Goal: Task Accomplishment & Management: Manage account settings

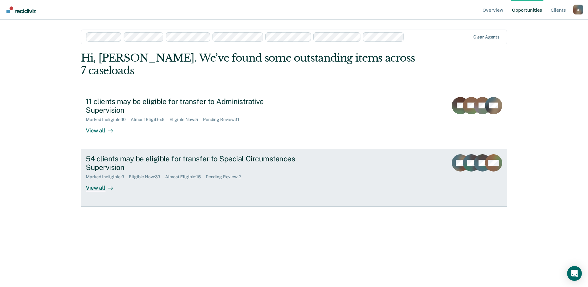
click at [97, 179] on div "View all" at bounding box center [103, 185] width 34 height 12
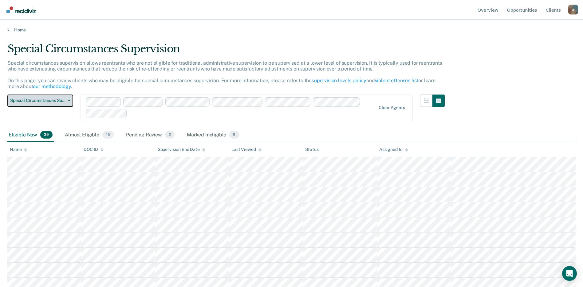
click at [69, 99] on button "Special Circumstances Supervision" at bounding box center [40, 100] width 66 height 12
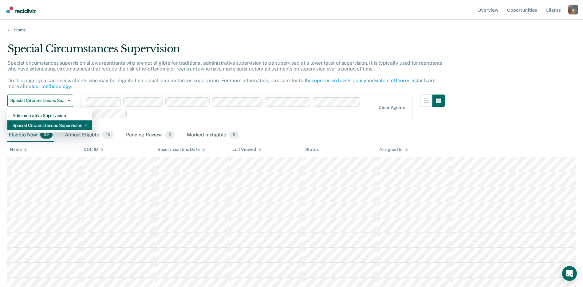
click at [61, 125] on div "Special Circumstances Supervision" at bounding box center [49, 125] width 75 height 10
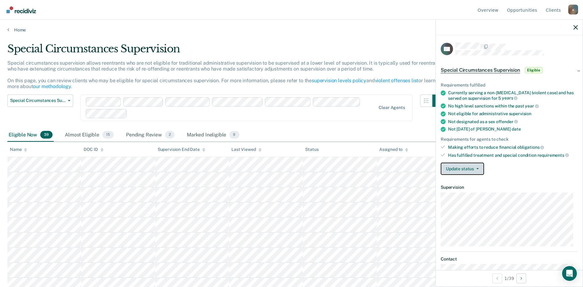
click at [481, 169] on button "Update status" at bounding box center [462, 168] width 43 height 12
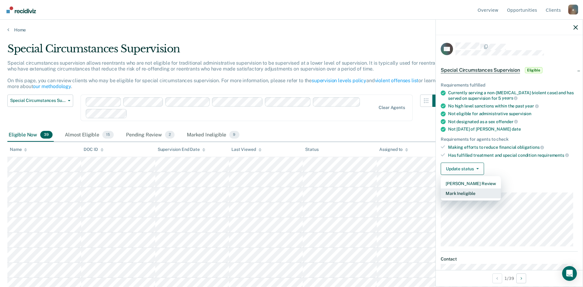
click at [470, 195] on button "Mark Ineligible" at bounding box center [471, 193] width 60 height 10
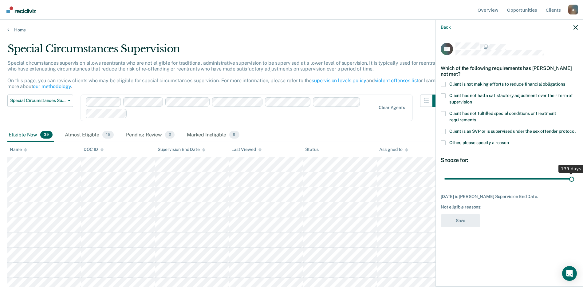
drag, startPoint x: 474, startPoint y: 173, endPoint x: 653, endPoint y: 158, distance: 179.6
type input "139"
click at [575, 173] on input "range" at bounding box center [510, 178] width 130 height 11
click at [443, 140] on span at bounding box center [443, 142] width 5 height 5
click at [509, 140] on input "Other, please specify a reason" at bounding box center [509, 140] width 0 height 0
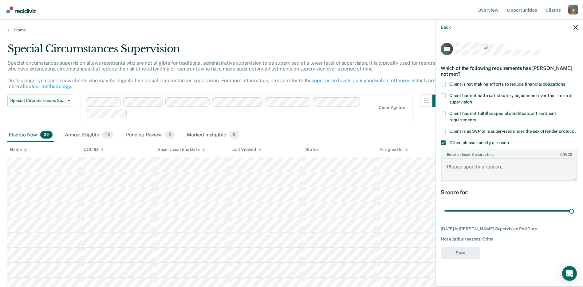
click at [462, 160] on textarea "Enter at least 3 characters 0 / 1600" at bounding box center [510, 169] width 136 height 23
type textarea "S"
type textarea "PS discretion"
click at [466, 247] on button "Save" at bounding box center [461, 252] width 40 height 13
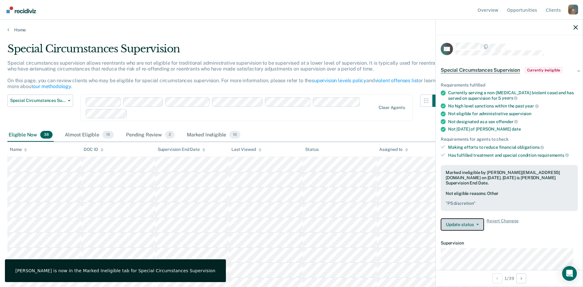
click at [473, 218] on button "Update status" at bounding box center [462, 224] width 43 height 12
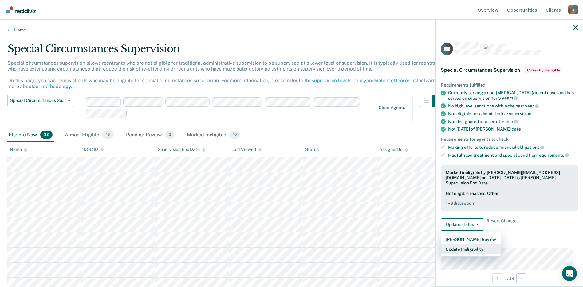
click at [462, 244] on button "Update Ineligibility" at bounding box center [471, 249] width 60 height 10
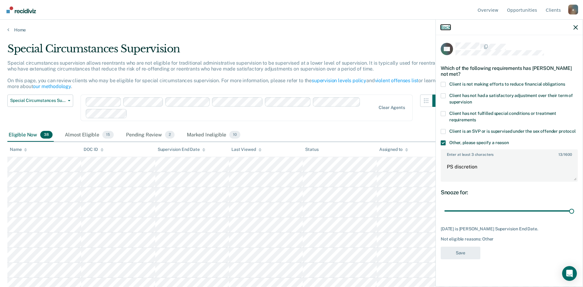
click at [447, 27] on button "Back" at bounding box center [446, 27] width 10 height 5
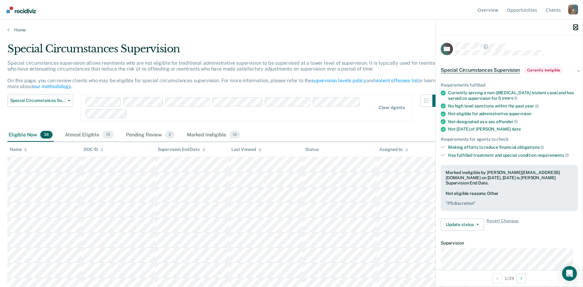
click at [578, 26] on icon "button" at bounding box center [576, 27] width 4 height 4
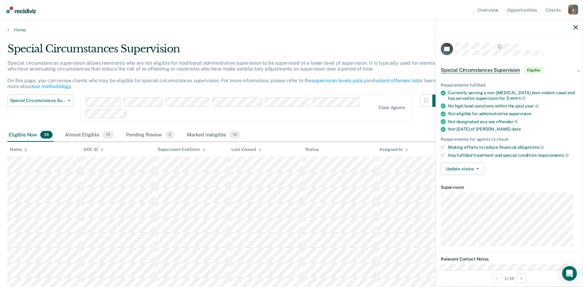
scroll to position [17, 0]
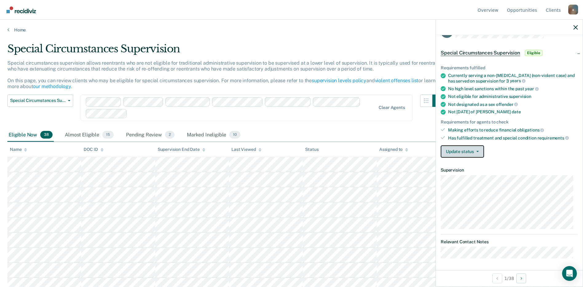
click at [477, 149] on button "Update status" at bounding box center [462, 151] width 43 height 12
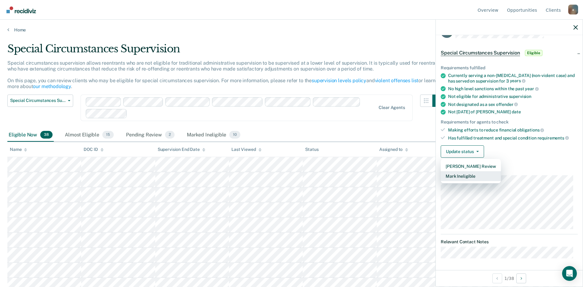
click at [468, 177] on button "Mark Ineligible" at bounding box center [471, 176] width 60 height 10
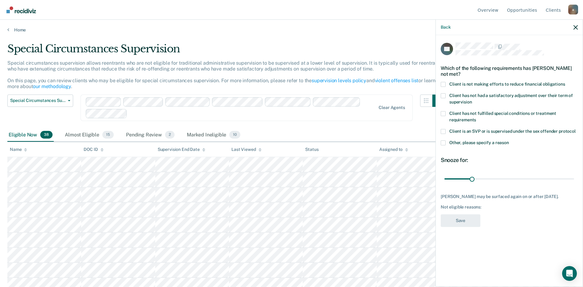
click at [442, 143] on span at bounding box center [443, 142] width 5 height 5
click at [509, 140] on input "Other, please specify a reason" at bounding box center [509, 140] width 0 height 0
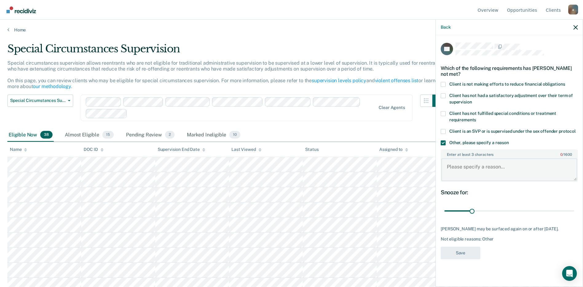
click at [452, 170] on textarea "Enter at least 3 characters 0 / 1600" at bounding box center [510, 169] width 136 height 23
type textarea "PS discretion"
drag, startPoint x: 474, startPoint y: 212, endPoint x: 637, endPoint y: 215, distance: 163.0
type input "144"
click at [575, 215] on input "range" at bounding box center [510, 210] width 130 height 11
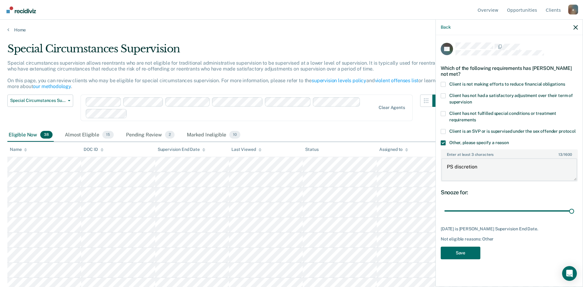
drag, startPoint x: 467, startPoint y: 163, endPoint x: 471, endPoint y: 166, distance: 5.4
click at [467, 163] on textarea "PS discretion" at bounding box center [510, 169] width 136 height 23
drag, startPoint x: 471, startPoint y: 166, endPoint x: 458, endPoint y: 165, distance: 12.7
click at [458, 165] on textarea "PS discretion" at bounding box center [510, 169] width 136 height 23
drag, startPoint x: 455, startPoint y: 164, endPoint x: 480, endPoint y: 166, distance: 25.3
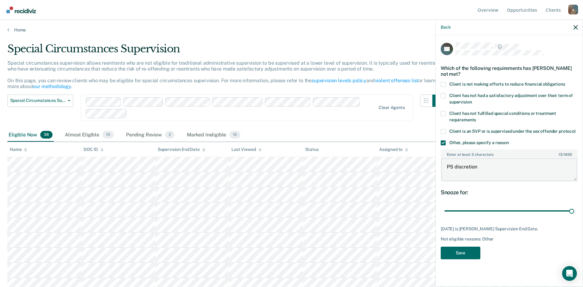
click at [480, 166] on textarea "PS discretion" at bounding box center [510, 169] width 136 height 23
click at [471, 253] on button "Save" at bounding box center [461, 252] width 40 height 13
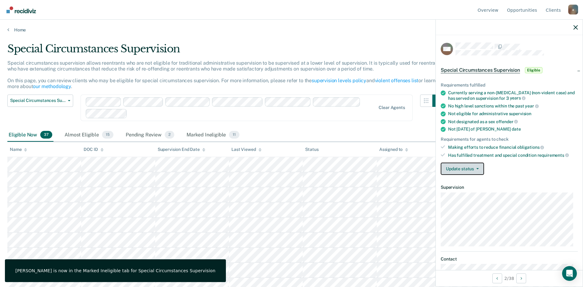
click at [479, 168] on button "Update status" at bounding box center [462, 168] width 43 height 12
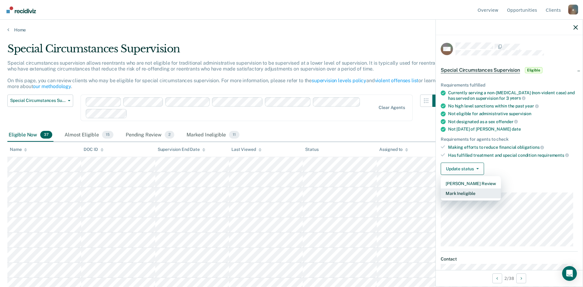
click at [460, 191] on button "Mark Ineligible" at bounding box center [471, 193] width 60 height 10
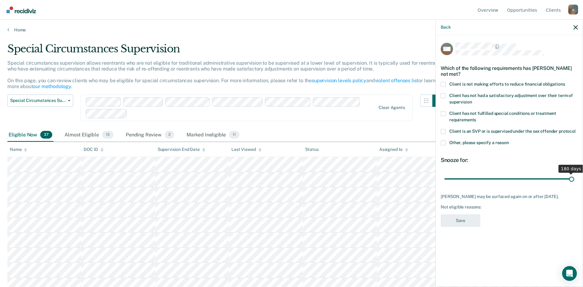
drag, startPoint x: 466, startPoint y: 179, endPoint x: 627, endPoint y: 158, distance: 161.9
type input "180"
click at [575, 173] on input "range" at bounding box center [510, 178] width 130 height 11
click at [443, 142] on span at bounding box center [443, 142] width 5 height 5
click at [509, 140] on input "Other, please specify a reason" at bounding box center [509, 140] width 0 height 0
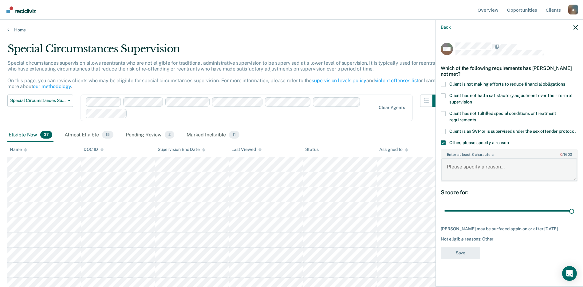
click at [455, 166] on textarea "Enter at least 3 characters 0 / 1600" at bounding box center [510, 169] width 136 height 23
type textarea "PS discretion"
click at [464, 253] on button "Save" at bounding box center [461, 252] width 40 height 13
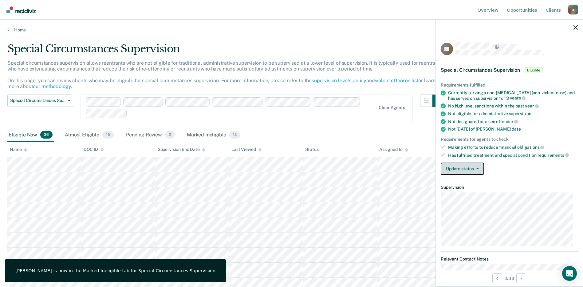
click at [477, 170] on button "Update status" at bounding box center [462, 168] width 43 height 12
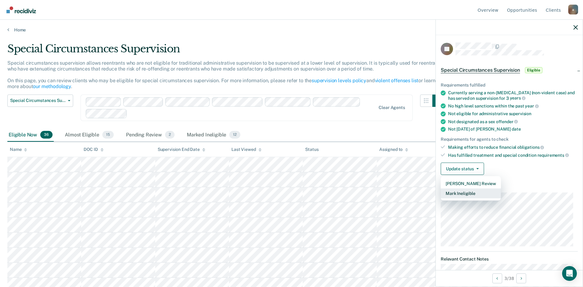
click at [468, 193] on button "Mark Ineligible" at bounding box center [471, 193] width 60 height 10
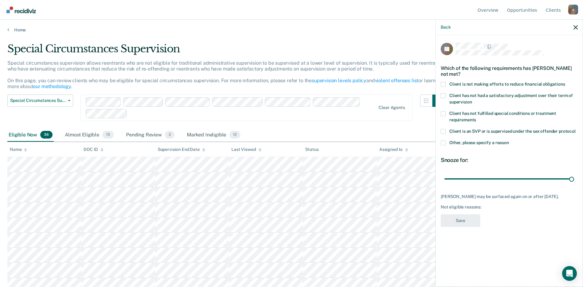
drag, startPoint x: 468, startPoint y: 180, endPoint x: 514, endPoint y: 171, distance: 46.9
type input "180"
click at [575, 182] on input "range" at bounding box center [510, 178] width 130 height 11
click at [443, 143] on span at bounding box center [443, 142] width 5 height 5
click at [509, 140] on input "Other, please specify a reason" at bounding box center [509, 140] width 0 height 0
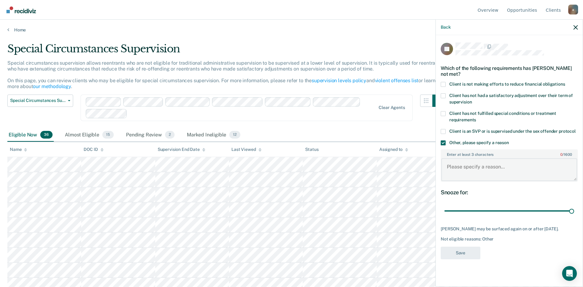
click at [467, 173] on textarea "Enter at least 3 characters 0 / 1600" at bounding box center [510, 169] width 136 height 23
type textarea "PS discretion"
drag, startPoint x: 464, startPoint y: 251, endPoint x: 469, endPoint y: 250, distance: 4.6
click at [465, 251] on button "Save" at bounding box center [461, 252] width 40 height 13
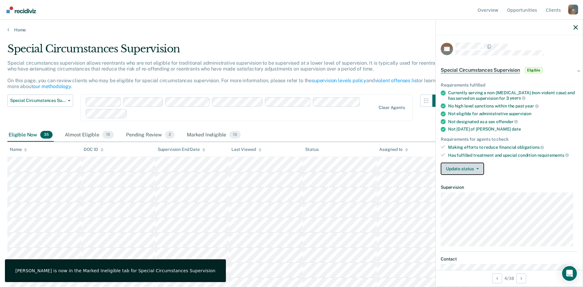
click at [478, 169] on icon "button" at bounding box center [478, 168] width 2 height 1
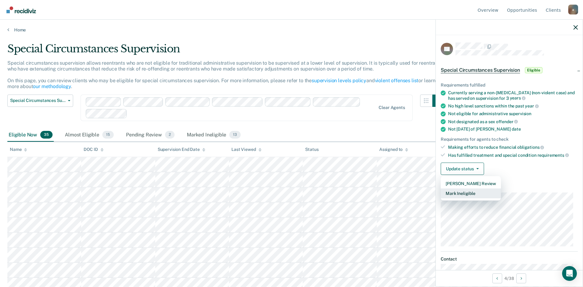
click at [478, 192] on button "Mark Ineligible" at bounding box center [471, 193] width 60 height 10
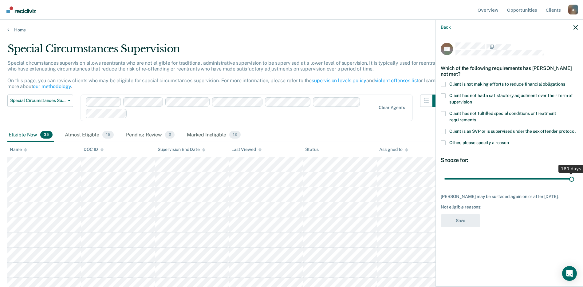
drag, startPoint x: 468, startPoint y: 181, endPoint x: 750, endPoint y: 202, distance: 283.1
type input "180"
click at [575, 184] on input "range" at bounding box center [510, 178] width 130 height 11
click at [445, 143] on span at bounding box center [443, 142] width 5 height 5
click at [509, 140] on input "Other, please specify a reason" at bounding box center [509, 140] width 0 height 0
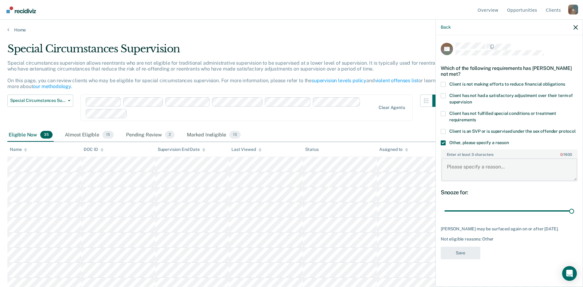
click at [456, 168] on textarea "Enter at least 3 characters 0 / 1600" at bounding box center [510, 169] width 136 height 23
type textarea "PS discretion"
click at [460, 250] on button "Save" at bounding box center [461, 252] width 40 height 13
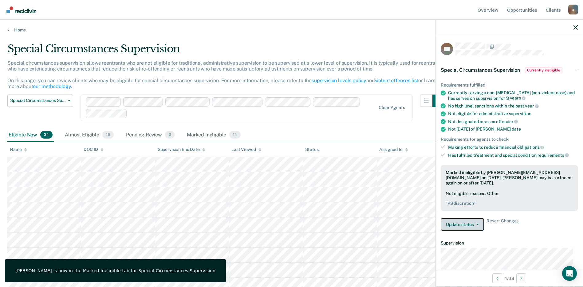
click at [477, 220] on button "Update status" at bounding box center [462, 224] width 43 height 12
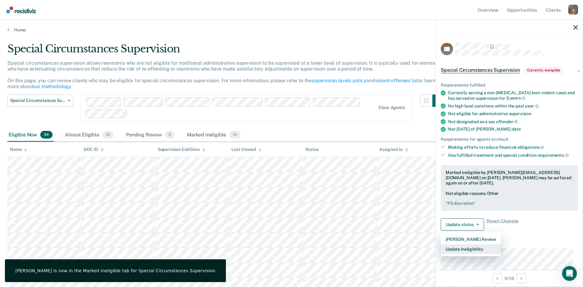
click at [466, 244] on button "Update Ineligibility" at bounding box center [471, 249] width 60 height 10
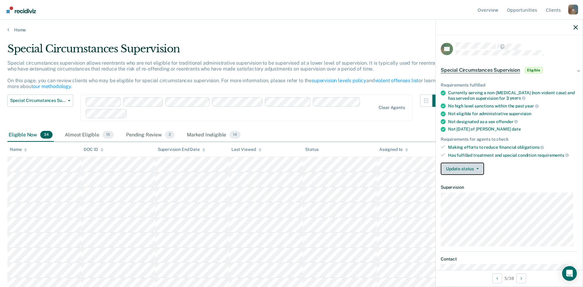
click at [479, 169] on button "Update status" at bounding box center [462, 168] width 43 height 12
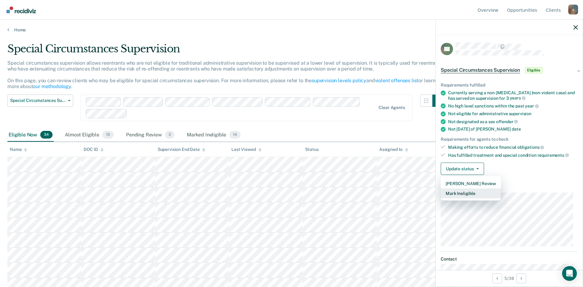
click at [466, 192] on button "Mark Ineligible" at bounding box center [471, 193] width 60 height 10
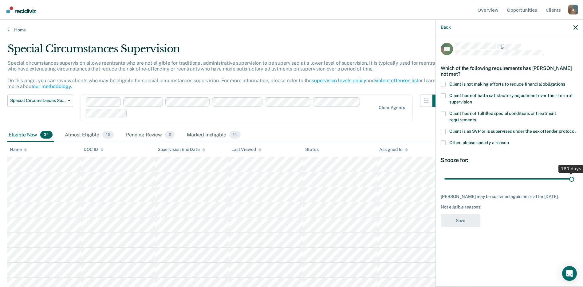
drag, startPoint x: 468, startPoint y: 180, endPoint x: 648, endPoint y: 189, distance: 179.8
type input "180"
click at [575, 184] on input "range" at bounding box center [510, 178] width 130 height 11
click at [443, 142] on span at bounding box center [443, 142] width 5 height 5
click at [509, 140] on input "Other, please specify a reason" at bounding box center [509, 140] width 0 height 0
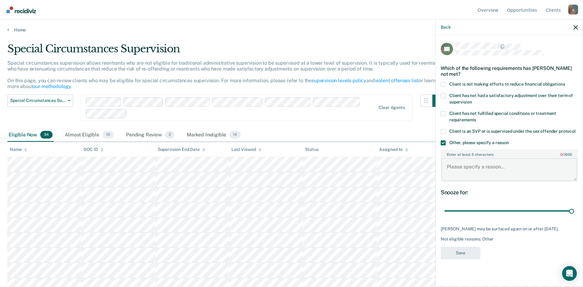
click at [448, 164] on textarea "Enter at least 3 characters 0 / 1600" at bounding box center [510, 169] width 136 height 23
type textarea "PS discretion"
click at [463, 256] on button "Save" at bounding box center [461, 252] width 40 height 13
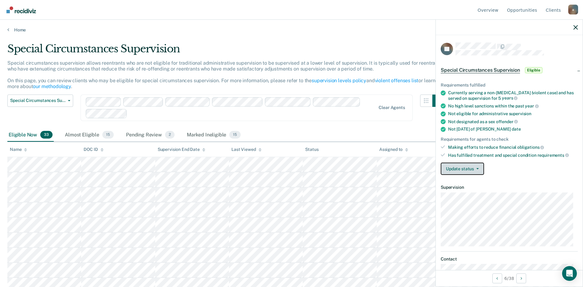
click at [479, 168] on icon "button" at bounding box center [478, 168] width 2 height 1
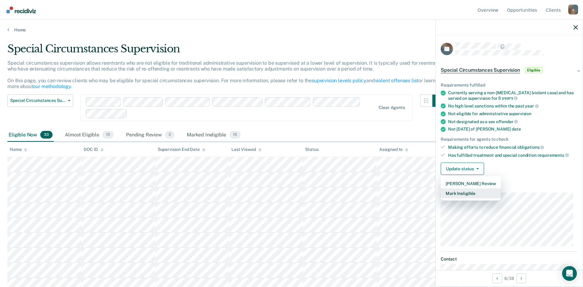
click at [478, 193] on button "Mark Ineligible" at bounding box center [471, 193] width 60 height 10
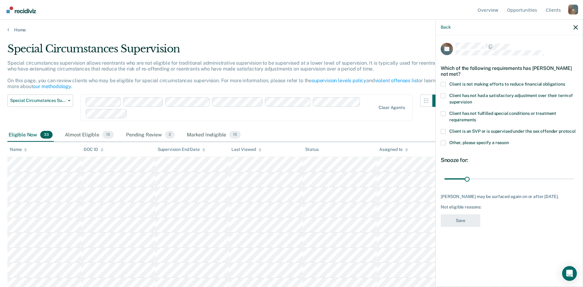
drag, startPoint x: 444, startPoint y: 144, endPoint x: 447, endPoint y: 145, distance: 3.3
click at [444, 144] on span at bounding box center [443, 142] width 5 height 5
click at [509, 140] on input "Other, please specify a reason" at bounding box center [509, 140] width 0 height 0
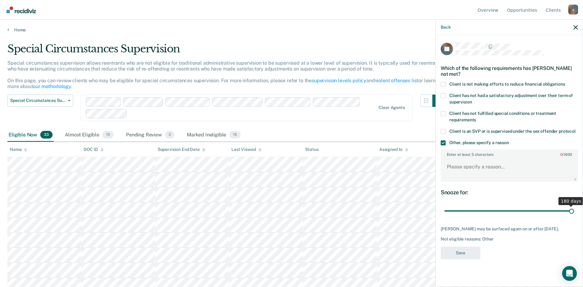
drag, startPoint x: 467, startPoint y: 209, endPoint x: 687, endPoint y: 202, distance: 220.6
type input "180"
click at [575, 205] on input "range" at bounding box center [510, 210] width 130 height 11
click at [447, 166] on textarea "Enter at least 3 characters 0 / 1600" at bounding box center [510, 169] width 136 height 23
type textarea "PS discretion"
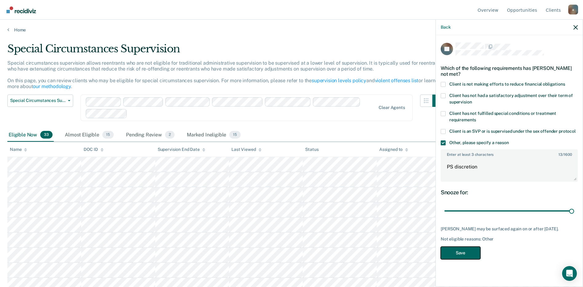
click at [471, 254] on button "Save" at bounding box center [461, 252] width 40 height 13
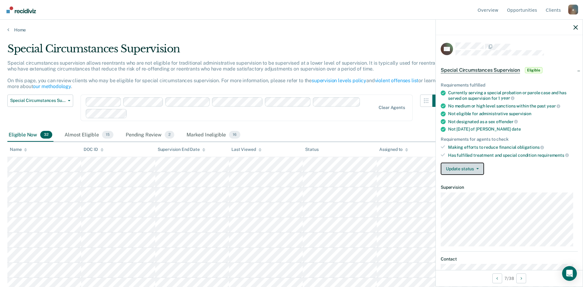
click at [480, 168] on button "Update status" at bounding box center [462, 168] width 43 height 12
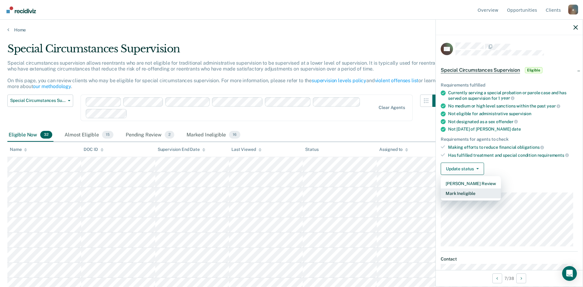
click at [468, 193] on button "Mark Ineligible" at bounding box center [471, 193] width 60 height 10
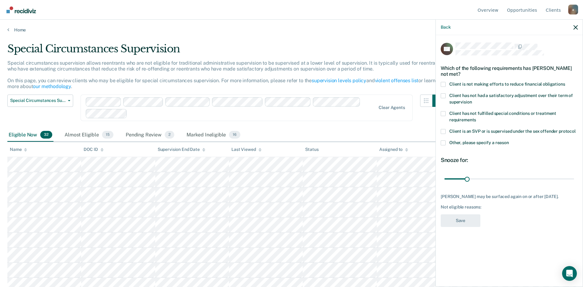
drag, startPoint x: 442, startPoint y: 141, endPoint x: 448, endPoint y: 141, distance: 5.2
click at [442, 141] on span at bounding box center [443, 142] width 5 height 5
click at [509, 140] on input "Other, please specify a reason" at bounding box center [509, 140] width 0 height 0
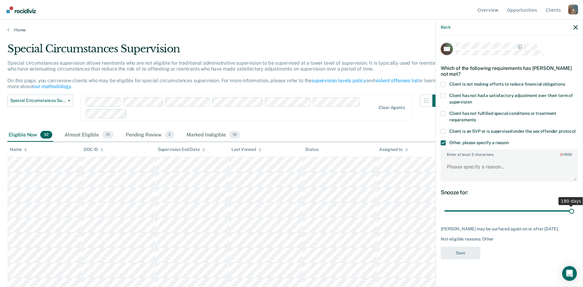
drag, startPoint x: 466, startPoint y: 209, endPoint x: 718, endPoint y: 226, distance: 252.8
type input "180"
click at [575, 216] on input "range" at bounding box center [510, 210] width 130 height 11
click at [448, 164] on textarea "Enter at least 3 characters 0 / 1600" at bounding box center [510, 169] width 136 height 23
type textarea "PS discretion"
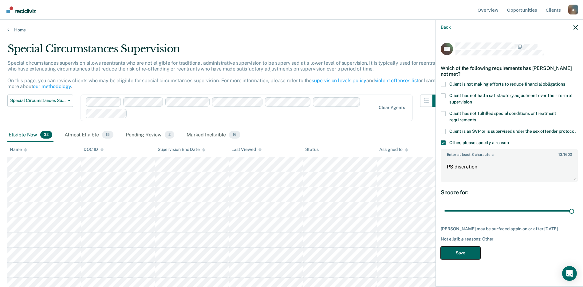
click at [472, 259] on button "Save" at bounding box center [461, 252] width 40 height 13
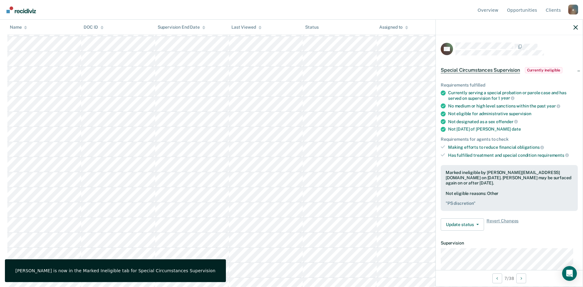
scroll to position [337, 0]
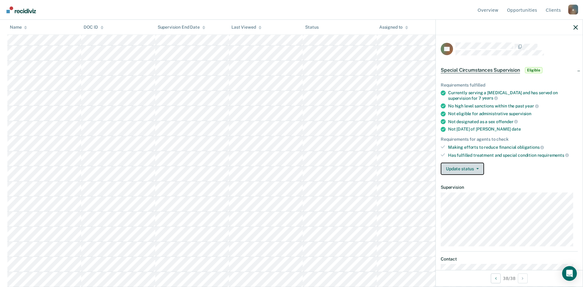
click at [474, 168] on span "button" at bounding box center [476, 168] width 5 height 1
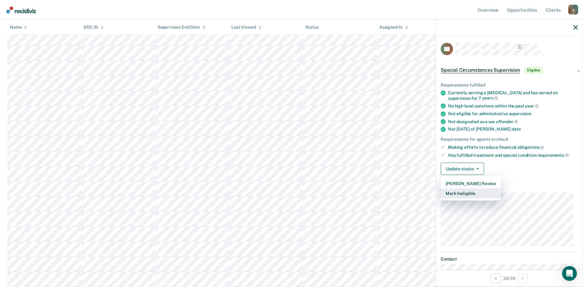
click at [464, 192] on button "Mark Ineligible" at bounding box center [471, 193] width 60 height 10
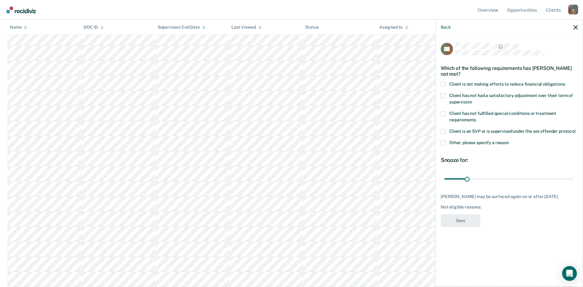
click at [445, 143] on span at bounding box center [443, 142] width 5 height 5
click at [509, 140] on input "Other, please specify a reason" at bounding box center [509, 140] width 0 height 0
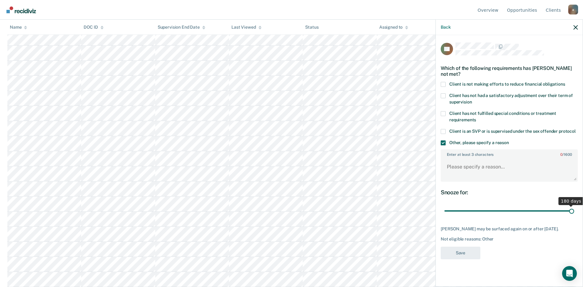
drag, startPoint x: 467, startPoint y: 209, endPoint x: 662, endPoint y: 199, distance: 196.2
type input "180"
click at [575, 205] on input "range" at bounding box center [510, 210] width 130 height 11
click at [465, 165] on textarea "Enter at least 3 characters 0 / 1600" at bounding box center [510, 169] width 136 height 23
type textarea "PS discretion"
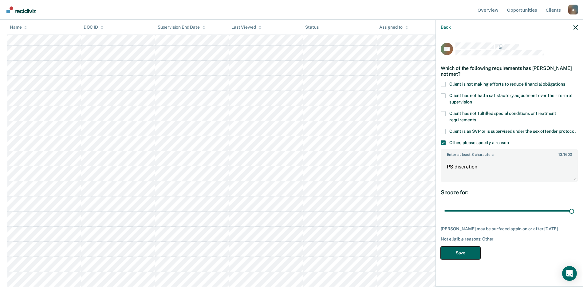
click at [470, 250] on button "Save" at bounding box center [461, 252] width 40 height 13
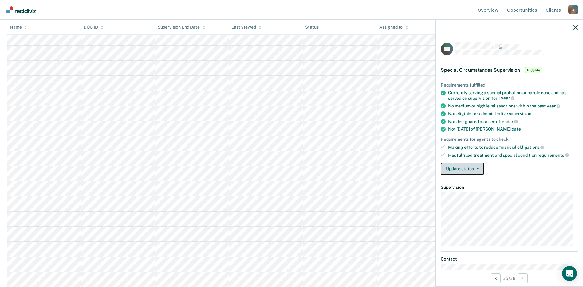
click at [479, 169] on button "Update status" at bounding box center [462, 168] width 43 height 12
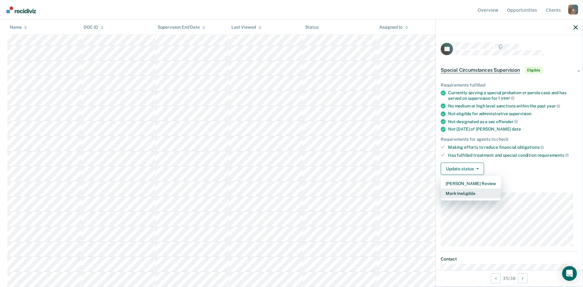
click at [465, 195] on button "Mark Ineligible" at bounding box center [471, 193] width 60 height 10
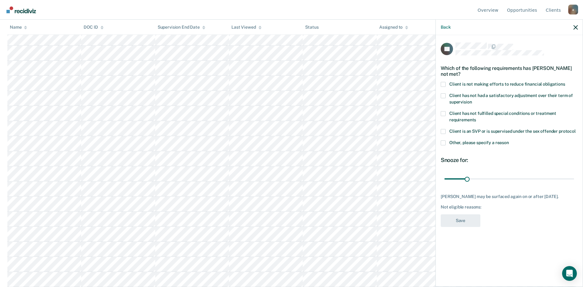
drag, startPoint x: 442, startPoint y: 143, endPoint x: 445, endPoint y: 145, distance: 3.3
click at [443, 144] on span at bounding box center [443, 142] width 5 height 5
click at [509, 140] on input "Other, please specify a reason" at bounding box center [509, 140] width 0 height 0
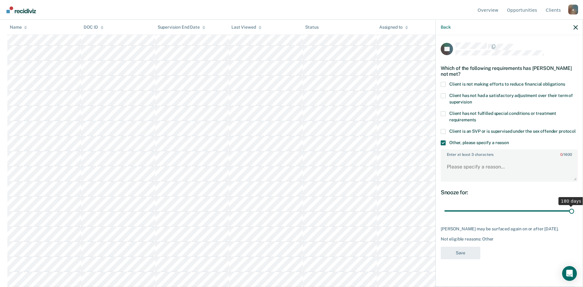
drag, startPoint x: 467, startPoint y: 210, endPoint x: 680, endPoint y: 225, distance: 214.0
type input "180"
click at [575, 216] on input "range" at bounding box center [510, 210] width 130 height 11
click at [458, 168] on textarea "Enter at least 3 characters 0 / 1600" at bounding box center [510, 169] width 136 height 23
type textarea "PS discretion"
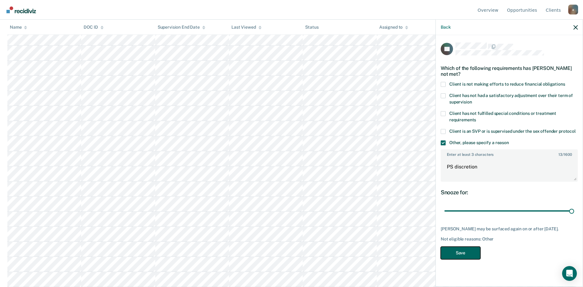
click at [472, 253] on button "Save" at bounding box center [461, 252] width 40 height 13
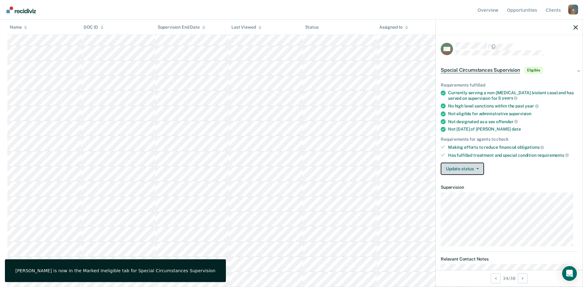
click at [479, 170] on button "Update status" at bounding box center [462, 168] width 43 height 12
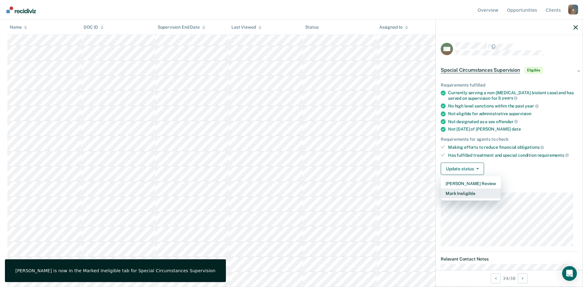
click at [465, 195] on button "Mark Ineligible" at bounding box center [471, 193] width 60 height 10
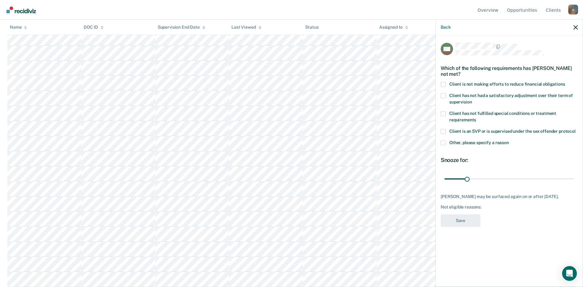
click at [446, 143] on span at bounding box center [443, 142] width 5 height 5
click at [509, 140] on input "Other, please specify a reason" at bounding box center [509, 140] width 0 height 0
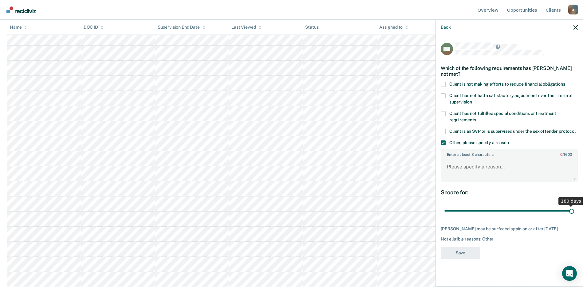
drag, startPoint x: 468, startPoint y: 211, endPoint x: 676, endPoint y: 221, distance: 209.0
type input "180"
click at [575, 216] on input "range" at bounding box center [510, 210] width 130 height 11
click at [484, 172] on textarea "Enter at least 3 characters 0 / 1600" at bounding box center [510, 169] width 136 height 23
type textarea "PS discretion"
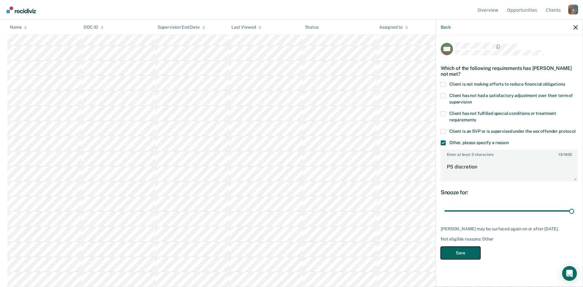
click at [457, 254] on button "Save" at bounding box center [461, 252] width 40 height 13
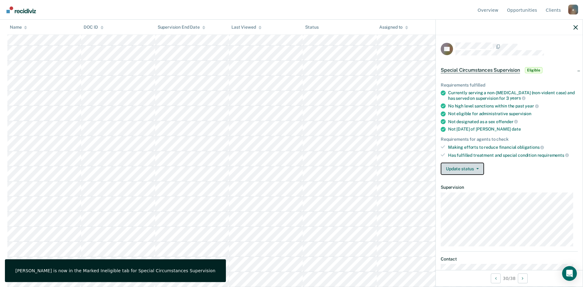
click at [474, 167] on button "Update status" at bounding box center [462, 168] width 43 height 12
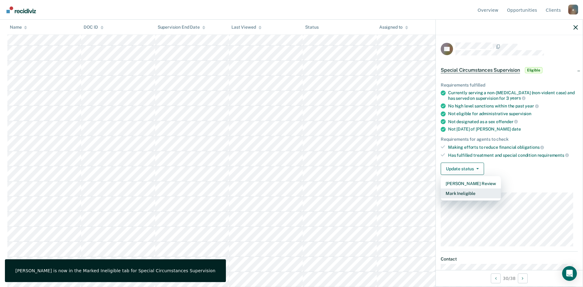
click at [470, 193] on button "Mark Ineligible" at bounding box center [471, 193] width 60 height 10
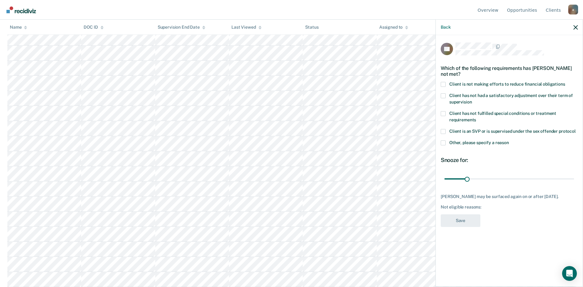
click at [441, 142] on div "DD Which of the following requirements has [PERSON_NAME] not met? Client is not…" at bounding box center [509, 160] width 147 height 250
drag, startPoint x: 444, startPoint y: 143, endPoint x: 450, endPoint y: 146, distance: 5.8
click at [446, 144] on label "Other, please specify a reason" at bounding box center [509, 143] width 137 height 6
click at [509, 140] on input "Other, please specify a reason" at bounding box center [509, 140] width 0 height 0
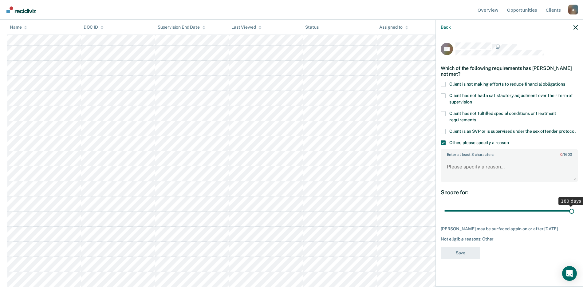
drag, startPoint x: 468, startPoint y: 210, endPoint x: 645, endPoint y: 218, distance: 177.6
type input "180"
click at [575, 216] on input "range" at bounding box center [510, 210] width 130 height 11
click at [488, 169] on textarea "Enter at least 3 characters 0 / 1600" at bounding box center [510, 169] width 136 height 23
type textarea "PS discretion"
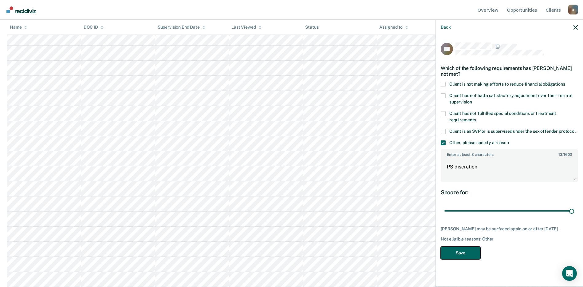
click at [453, 253] on button "Save" at bounding box center [461, 252] width 40 height 13
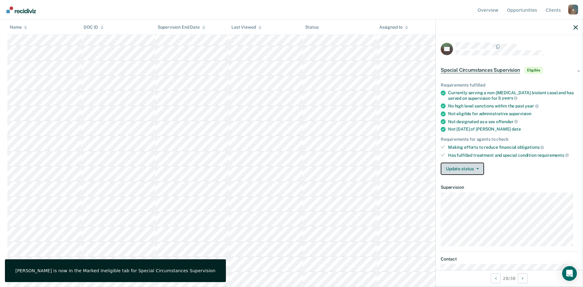
click at [472, 168] on button "Update status" at bounding box center [462, 168] width 43 height 12
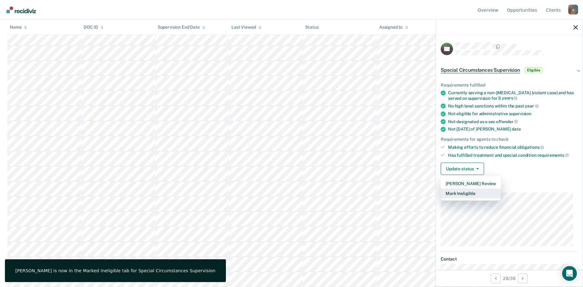
click at [471, 191] on button "Mark Ineligible" at bounding box center [471, 193] width 60 height 10
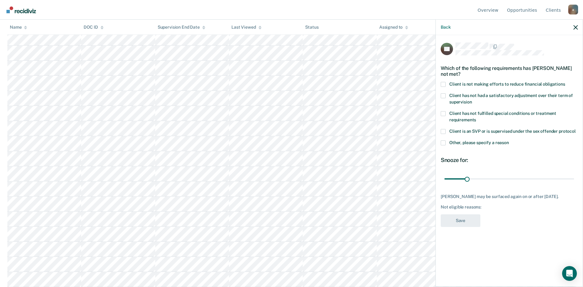
drag, startPoint x: 444, startPoint y: 143, endPoint x: 446, endPoint y: 146, distance: 4.0
click at [444, 143] on span at bounding box center [443, 142] width 5 height 5
click at [509, 140] on input "Other, please specify a reason" at bounding box center [509, 140] width 0 height 0
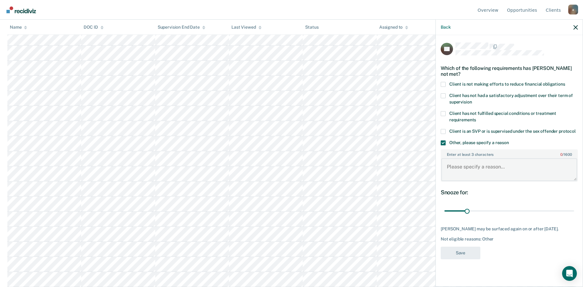
click at [454, 167] on textarea "Enter at least 3 characters 0 / 1600" at bounding box center [510, 169] width 136 height 23
type textarea "PS discretion"
drag, startPoint x: 466, startPoint y: 208, endPoint x: 696, endPoint y: 203, distance: 229.8
type input "180"
click at [575, 205] on input "range" at bounding box center [510, 210] width 130 height 11
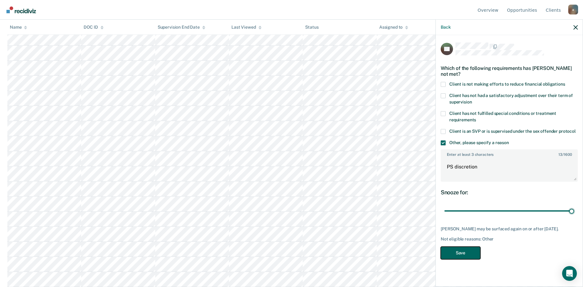
click at [469, 253] on button "Save" at bounding box center [461, 252] width 40 height 13
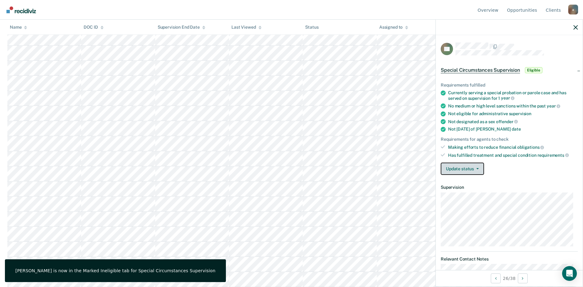
click at [477, 168] on icon "button" at bounding box center [478, 168] width 2 height 1
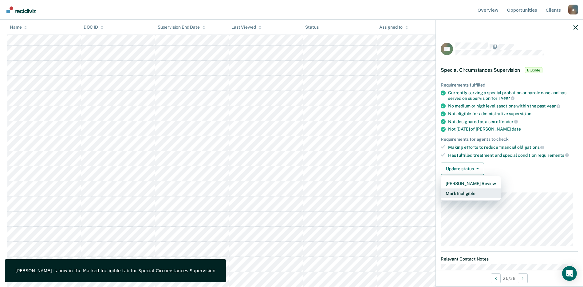
click at [466, 193] on button "Mark Ineligible" at bounding box center [471, 193] width 60 height 10
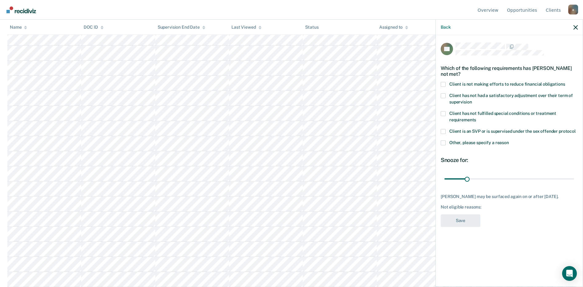
click at [440, 143] on div "AS Which of the following requirements has [PERSON_NAME] not met? Client is not…" at bounding box center [509, 160] width 147 height 250
click at [442, 143] on span at bounding box center [443, 142] width 5 height 5
click at [509, 140] on input "Other, please specify a reason" at bounding box center [509, 140] width 0 height 0
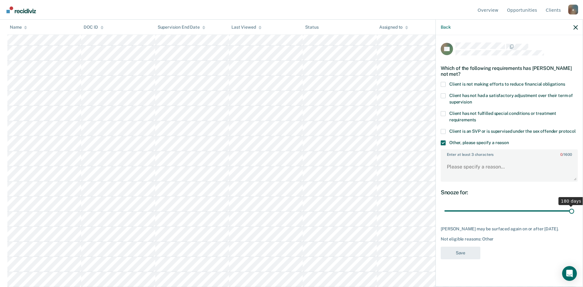
drag, startPoint x: 467, startPoint y: 211, endPoint x: 689, endPoint y: 227, distance: 223.3
type input "180"
click at [575, 216] on input "range" at bounding box center [510, 210] width 130 height 11
click at [499, 171] on textarea "Enter at least 3 characters 0 / 1600" at bounding box center [510, 169] width 136 height 23
type textarea "PS discretion"
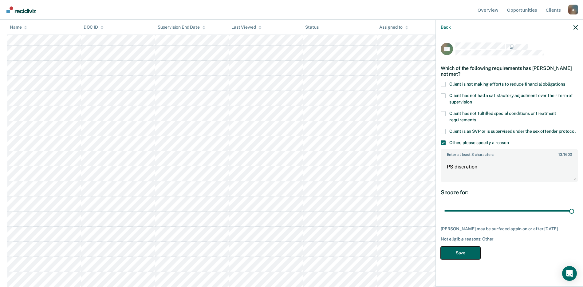
drag, startPoint x: 464, startPoint y: 249, endPoint x: 466, endPoint y: 252, distance: 3.4
click at [465, 249] on button "Save" at bounding box center [461, 252] width 40 height 13
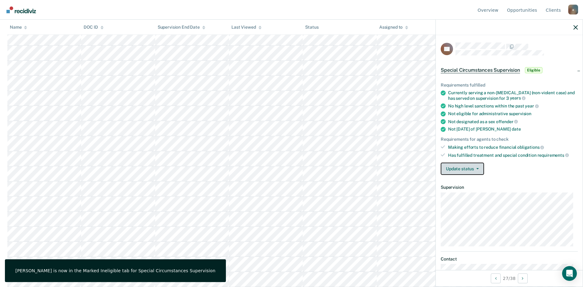
drag, startPoint x: 457, startPoint y: 171, endPoint x: 463, endPoint y: 174, distance: 7.0
click at [457, 171] on button "Update status" at bounding box center [462, 168] width 43 height 12
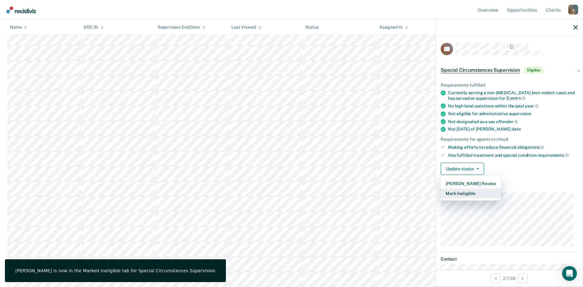
click at [472, 190] on button "Mark Ineligible" at bounding box center [471, 193] width 60 height 10
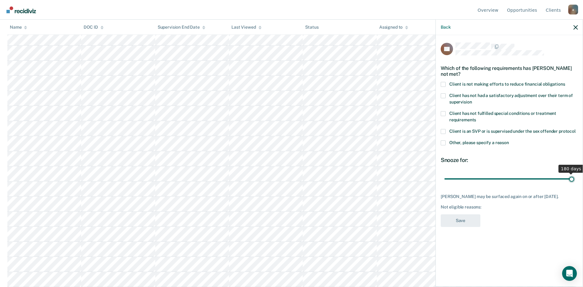
drag, startPoint x: 466, startPoint y: 178, endPoint x: 660, endPoint y: 183, distance: 194.2
type input "180"
click at [575, 183] on input "range" at bounding box center [510, 178] width 130 height 11
click at [445, 142] on span at bounding box center [443, 142] width 5 height 5
click at [509, 140] on input "Other, please specify a reason" at bounding box center [509, 140] width 0 height 0
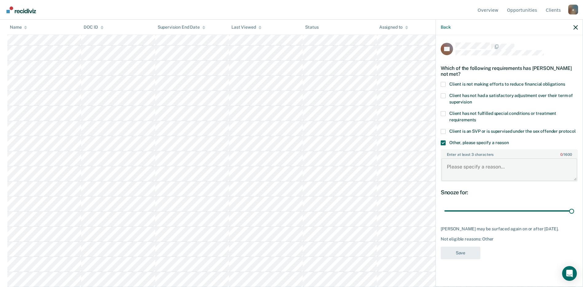
click at [457, 168] on textarea "Enter at least 3 characters 0 / 1600" at bounding box center [510, 169] width 136 height 23
type textarea "PS discretion"
click at [463, 249] on button "Save" at bounding box center [461, 252] width 40 height 13
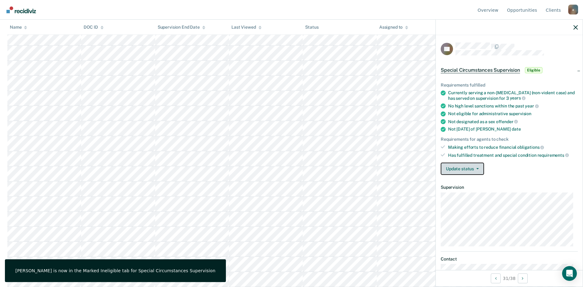
click at [481, 169] on button "Update status" at bounding box center [462, 168] width 43 height 12
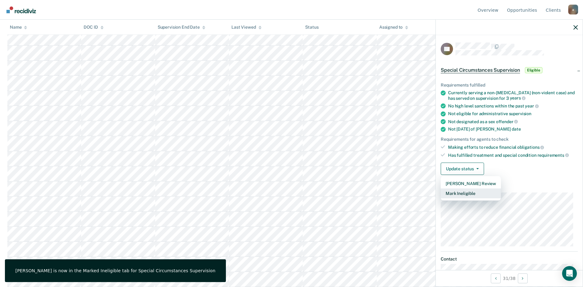
click at [469, 194] on button "Mark Ineligible" at bounding box center [471, 193] width 60 height 10
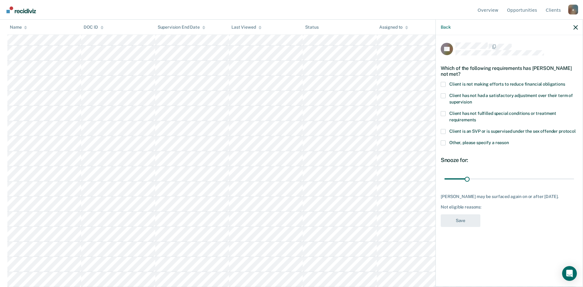
drag, startPoint x: 443, startPoint y: 143, endPoint x: 450, endPoint y: 146, distance: 7.6
click at [444, 144] on span at bounding box center [443, 142] width 5 height 5
click at [509, 140] on input "Other, please specify a reason" at bounding box center [509, 140] width 0 height 0
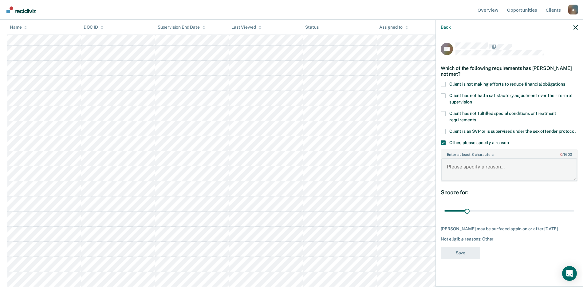
click at [465, 163] on textarea "Enter at least 3 characters 0 / 1600" at bounding box center [510, 169] width 136 height 23
drag, startPoint x: 478, startPoint y: 167, endPoint x: 443, endPoint y: 166, distance: 34.5
click at [443, 166] on textarea "PS discretion" at bounding box center [510, 169] width 136 height 23
type textarea "PS discretion"
drag, startPoint x: 467, startPoint y: 211, endPoint x: 607, endPoint y: 212, distance: 140.3
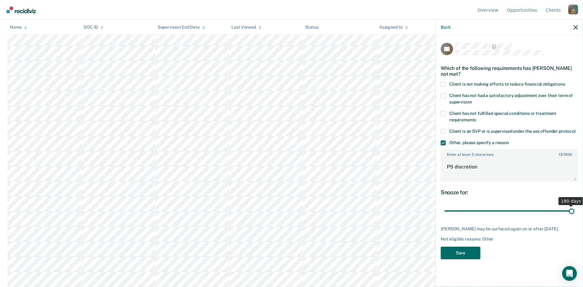
type input "180"
click at [575, 212] on input "range" at bounding box center [510, 210] width 130 height 11
click at [466, 255] on button "Save" at bounding box center [461, 252] width 40 height 13
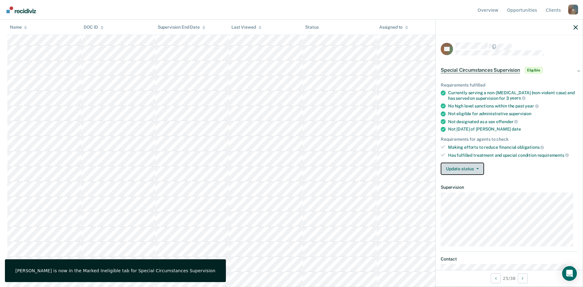
click at [475, 166] on button "Update status" at bounding box center [462, 168] width 43 height 12
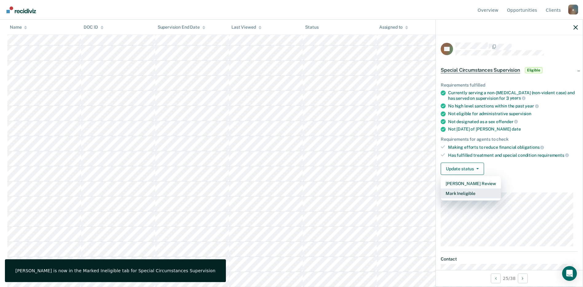
click at [470, 190] on button "Mark Ineligible" at bounding box center [471, 193] width 60 height 10
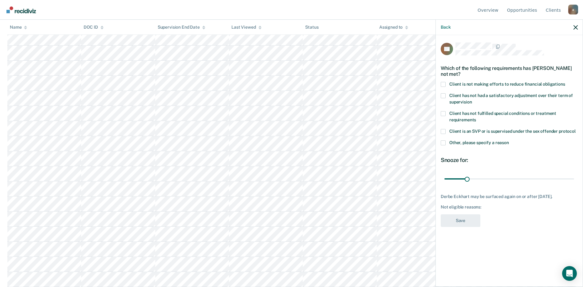
click at [444, 142] on span at bounding box center [443, 142] width 5 height 5
click at [509, 140] on input "Other, please specify a reason" at bounding box center [509, 140] width 0 height 0
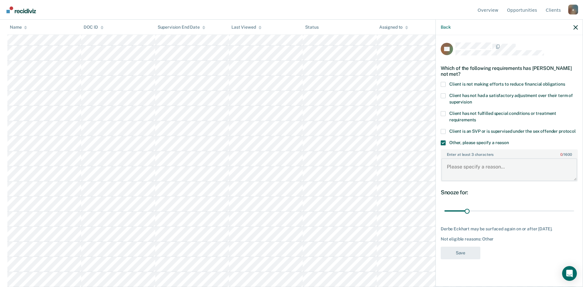
paste textarea "PS discretion"
type textarea "PS discretion"
drag, startPoint x: 468, startPoint y: 207, endPoint x: 610, endPoint y: 209, distance: 141.8
type input "180"
click at [575, 209] on input "range" at bounding box center [510, 210] width 130 height 11
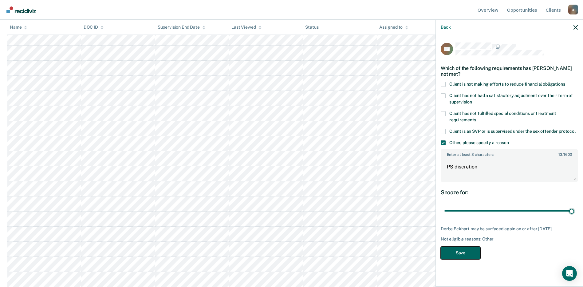
click at [465, 252] on button "Save" at bounding box center [461, 252] width 40 height 13
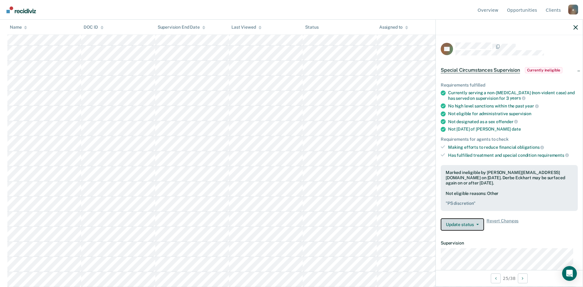
click at [477, 224] on icon "button" at bounding box center [478, 224] width 2 height 1
click at [528, 228] on div "Update status [PERSON_NAME] Review Update Ineligibility Revert Changes" at bounding box center [509, 224] width 137 height 12
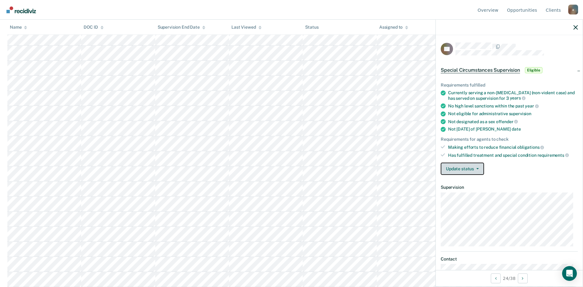
click at [475, 168] on span "button" at bounding box center [476, 168] width 5 height 1
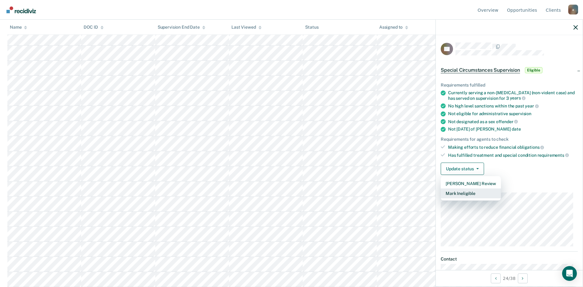
click at [468, 193] on button "Mark Ineligible" at bounding box center [471, 193] width 60 height 10
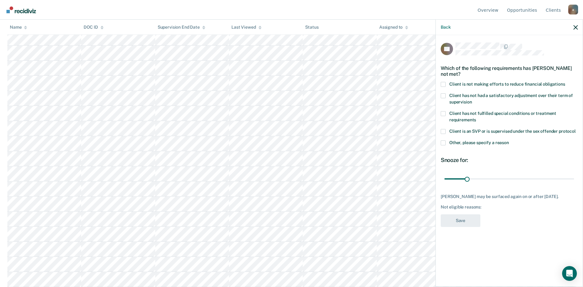
click at [444, 144] on span at bounding box center [443, 142] width 5 height 5
click at [509, 140] on input "Other, please specify a reason" at bounding box center [509, 140] width 0 height 0
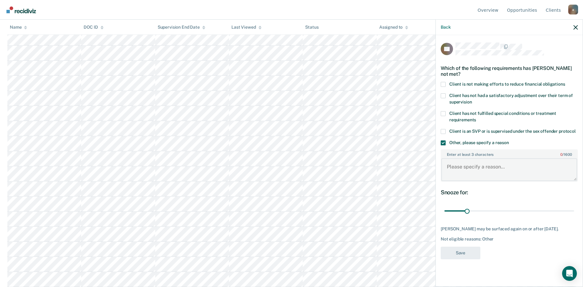
click at [453, 167] on textarea "Enter at least 3 characters 0 / 1600" at bounding box center [510, 169] width 136 height 23
paste textarea "PS discretion"
type textarea "PS discretion"
drag, startPoint x: 468, startPoint y: 210, endPoint x: 617, endPoint y: 208, distance: 149.8
type input "180"
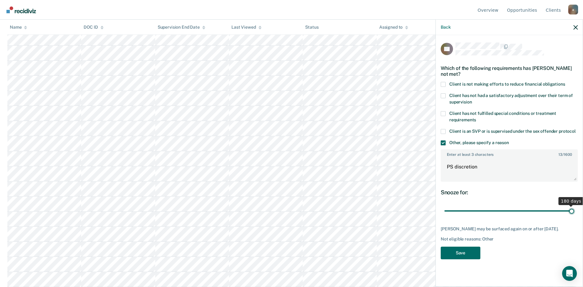
click at [575, 208] on input "range" at bounding box center [510, 210] width 130 height 11
click at [455, 257] on button "Save" at bounding box center [461, 252] width 40 height 13
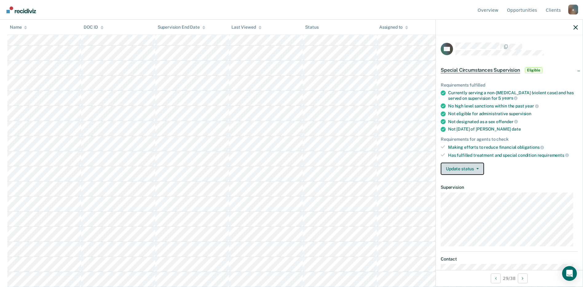
click at [461, 170] on button "Update status" at bounding box center [462, 168] width 43 height 12
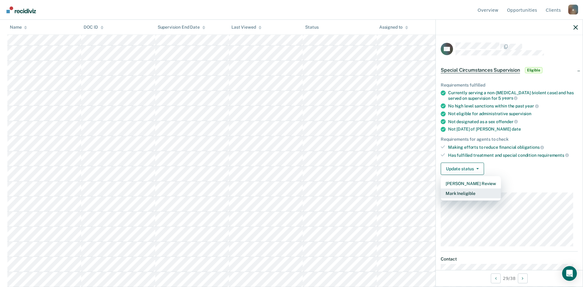
click at [470, 195] on button "Mark Ineligible" at bounding box center [471, 193] width 60 height 10
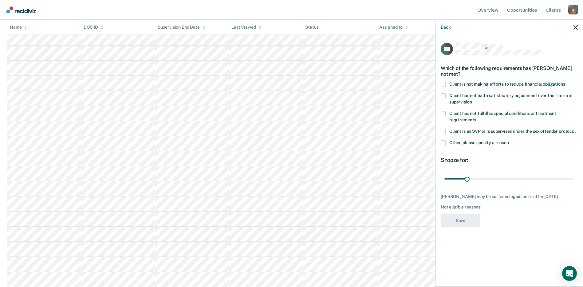
click at [443, 140] on span at bounding box center [443, 142] width 5 height 5
click at [509, 140] on input "Other, please specify a reason" at bounding box center [509, 140] width 0 height 0
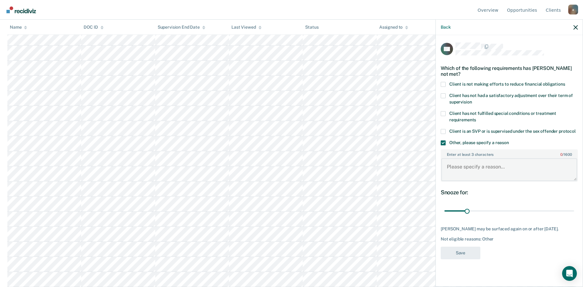
click at [458, 163] on textarea "Enter at least 3 characters 0 / 1600" at bounding box center [510, 169] width 136 height 23
paste textarea "PS discretion"
type textarea "PS discretion"
drag, startPoint x: 466, startPoint y: 205, endPoint x: 627, endPoint y: 204, distance: 161.2
type input "180"
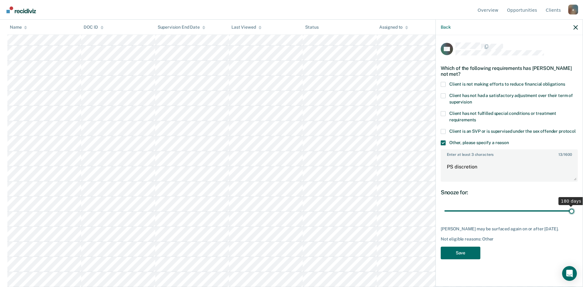
click at [575, 205] on input "range" at bounding box center [510, 210] width 130 height 11
click at [471, 247] on button "Save" at bounding box center [461, 252] width 40 height 13
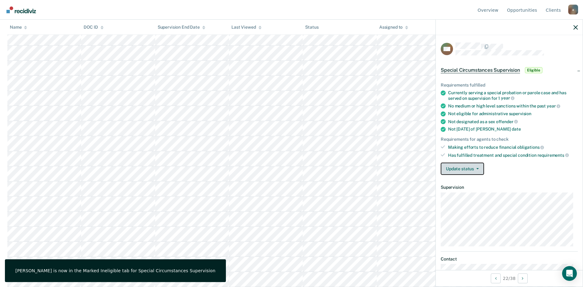
click at [459, 168] on button "Update status" at bounding box center [462, 168] width 43 height 12
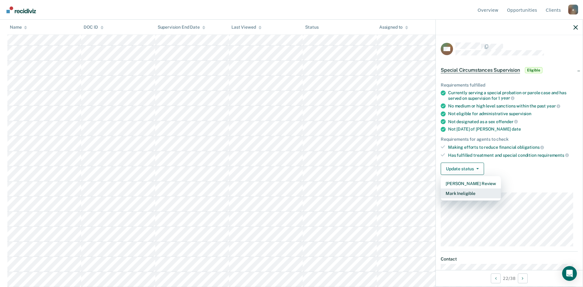
click at [465, 193] on button "Mark Ineligible" at bounding box center [471, 193] width 60 height 10
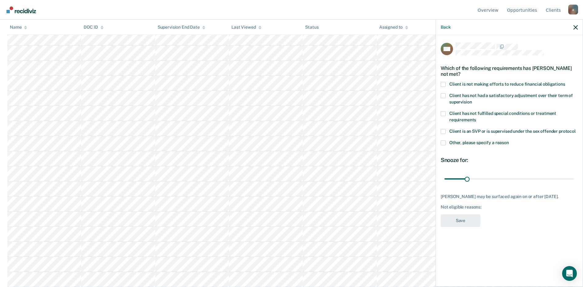
drag, startPoint x: 441, startPoint y: 140, endPoint x: 448, endPoint y: 145, distance: 8.6
click at [443, 141] on span at bounding box center [443, 142] width 5 height 5
click at [509, 140] on input "Other, please specify a reason" at bounding box center [509, 140] width 0 height 0
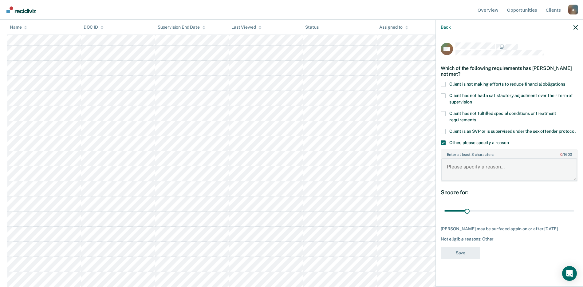
click at [452, 166] on textarea "Enter at least 3 characters 0 / 1600" at bounding box center [510, 169] width 136 height 23
paste textarea "PS discretion"
type textarea "PS discretion"
drag, startPoint x: 466, startPoint y: 209, endPoint x: 651, endPoint y: 212, distance: 184.3
type input "180"
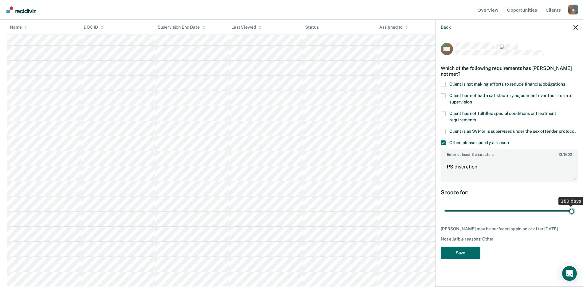
click at [575, 212] on input "range" at bounding box center [510, 210] width 130 height 11
click at [459, 253] on button "Save" at bounding box center [461, 252] width 40 height 13
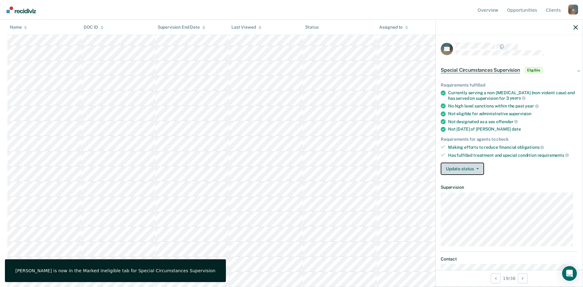
drag, startPoint x: 467, startPoint y: 171, endPoint x: 469, endPoint y: 177, distance: 6.1
click at [467, 171] on button "Update status" at bounding box center [462, 168] width 43 height 12
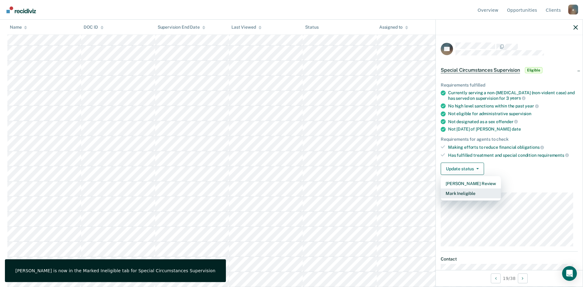
click at [465, 194] on button "Mark Ineligible" at bounding box center [471, 193] width 60 height 10
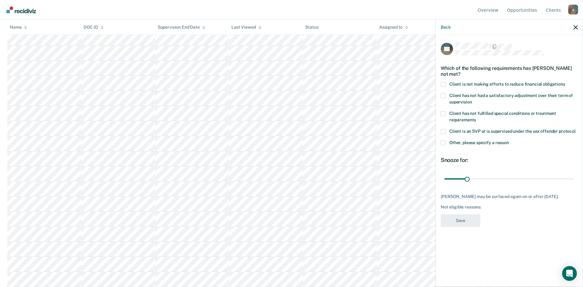
click at [444, 141] on span at bounding box center [443, 142] width 5 height 5
click at [509, 140] on input "Other, please specify a reason" at bounding box center [509, 140] width 0 height 0
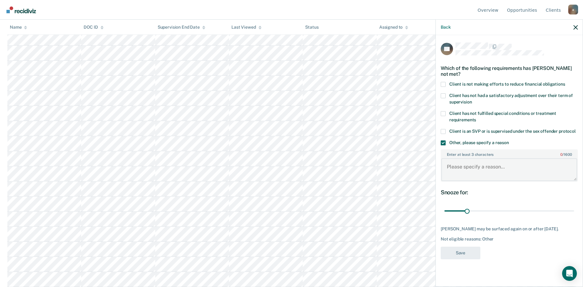
click at [454, 166] on textarea "Enter at least 3 characters 0 / 1600" at bounding box center [510, 169] width 136 height 23
paste textarea "PS discretion"
type textarea "PS discretion"
drag, startPoint x: 468, startPoint y: 209, endPoint x: 600, endPoint y: 205, distance: 132.3
type input "180"
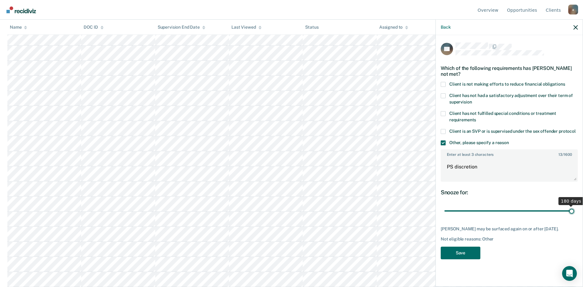
click at [575, 205] on input "range" at bounding box center [510, 210] width 130 height 11
drag, startPoint x: 469, startPoint y: 255, endPoint x: 472, endPoint y: 256, distance: 3.4
click at [470, 256] on button "Save" at bounding box center [461, 252] width 40 height 13
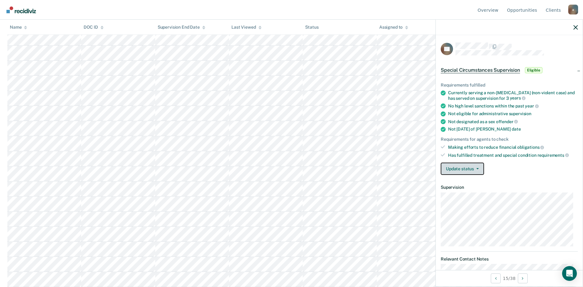
click at [475, 172] on button "Update status" at bounding box center [462, 168] width 43 height 12
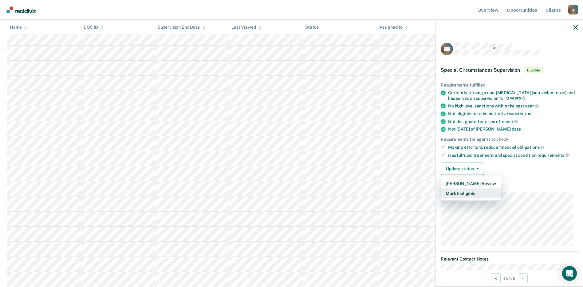
click at [464, 193] on button "Mark Ineligible" at bounding box center [471, 193] width 60 height 10
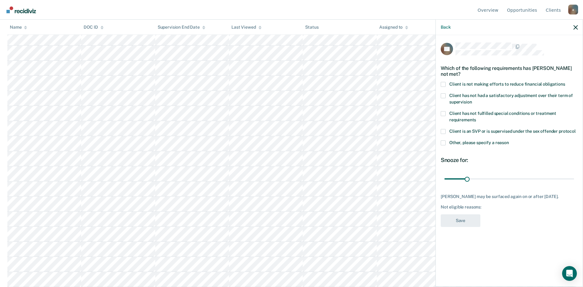
drag, startPoint x: 445, startPoint y: 141, endPoint x: 448, endPoint y: 146, distance: 5.4
click at [445, 143] on span at bounding box center [443, 142] width 5 height 5
click at [509, 140] on input "Other, please specify a reason" at bounding box center [509, 140] width 0 height 0
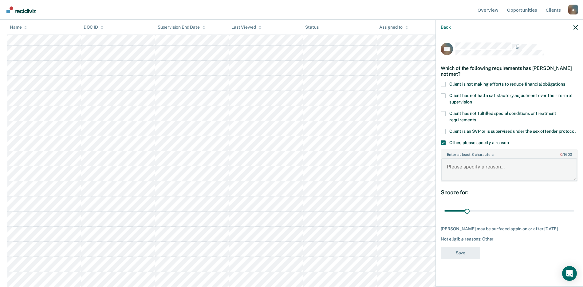
click at [458, 166] on textarea "Enter at least 3 characters 0 / 1600" at bounding box center [510, 169] width 136 height 23
paste textarea "PS discretion"
type textarea "PS discretion"
drag, startPoint x: 467, startPoint y: 210, endPoint x: 644, endPoint y: 234, distance: 178.6
type input "180"
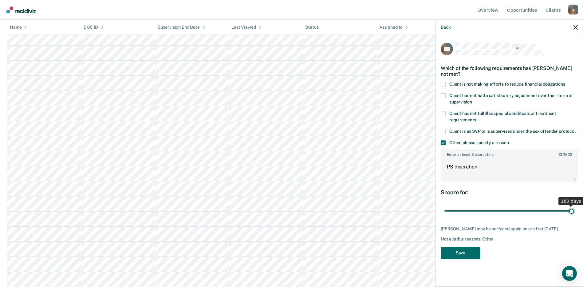
click at [575, 216] on input "range" at bounding box center [510, 210] width 130 height 11
click at [454, 256] on button "Save" at bounding box center [461, 252] width 40 height 13
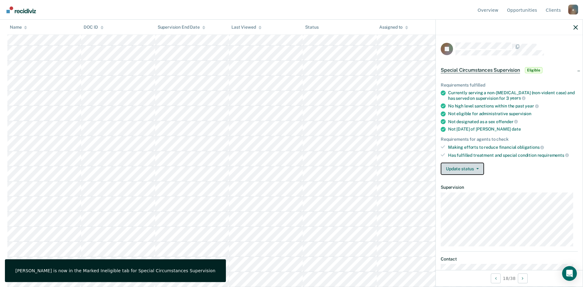
click at [478, 169] on button "Update status" at bounding box center [462, 168] width 43 height 12
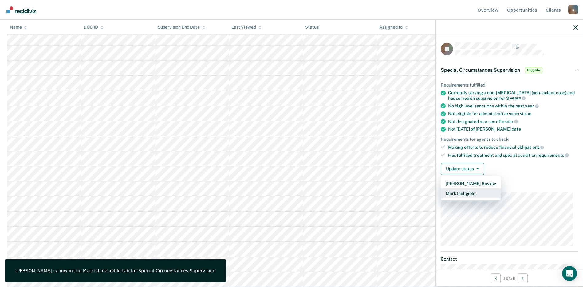
click at [463, 191] on button "Mark Ineligible" at bounding box center [471, 193] width 60 height 10
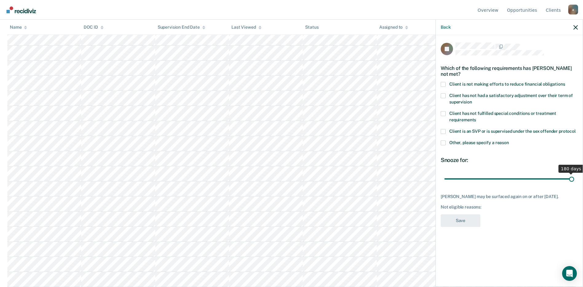
drag, startPoint x: 466, startPoint y: 179, endPoint x: 580, endPoint y: 181, distance: 113.8
type input "180"
click at [575, 181] on input "range" at bounding box center [510, 178] width 130 height 11
click at [445, 141] on span at bounding box center [443, 142] width 5 height 5
click at [509, 140] on input "Other, please specify a reason" at bounding box center [509, 140] width 0 height 0
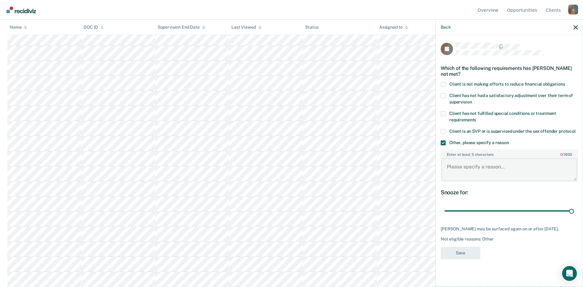
click at [448, 166] on textarea "Enter at least 3 characters 0 / 1600" at bounding box center [510, 169] width 136 height 23
paste textarea "PS discretion"
type textarea "PS discretion"
click at [465, 253] on button "Save" at bounding box center [461, 252] width 40 height 13
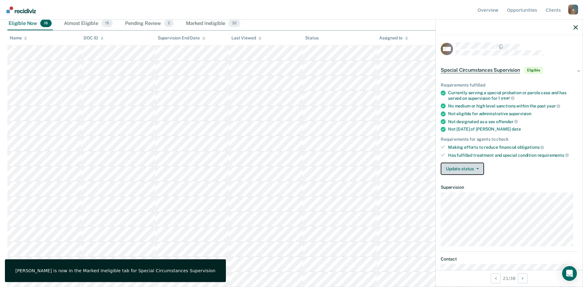
click at [459, 172] on button "Update status" at bounding box center [462, 168] width 43 height 12
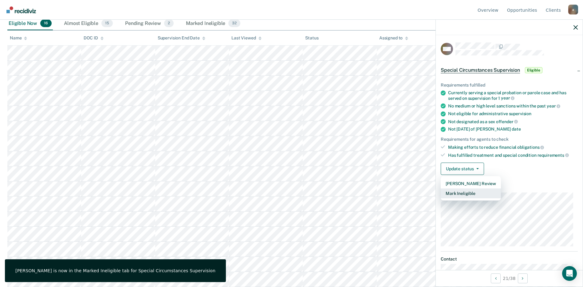
click at [462, 193] on button "Mark Ineligible" at bounding box center [471, 193] width 60 height 10
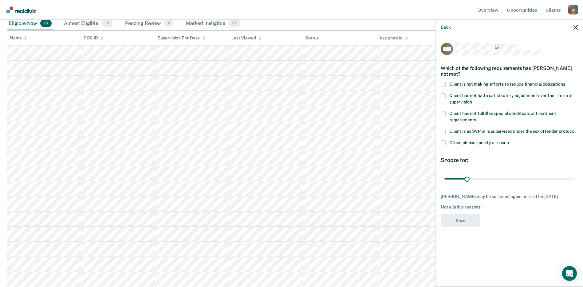
click at [444, 142] on span at bounding box center [443, 142] width 5 height 5
click at [509, 140] on input "Other, please specify a reason" at bounding box center [509, 140] width 0 height 0
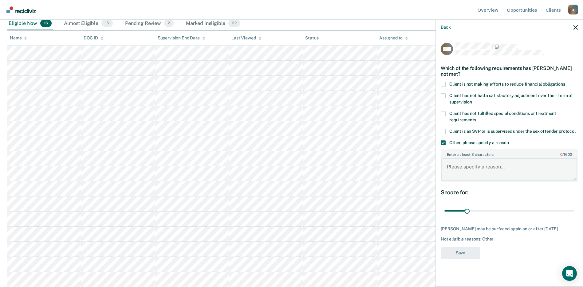
click at [452, 168] on textarea "Enter at least 3 characters 0 / 1600" at bounding box center [510, 169] width 136 height 23
paste textarea "PS discretion"
type textarea "PS discretion"
drag, startPoint x: 469, startPoint y: 211, endPoint x: 611, endPoint y: 218, distance: 142.0
type input "180"
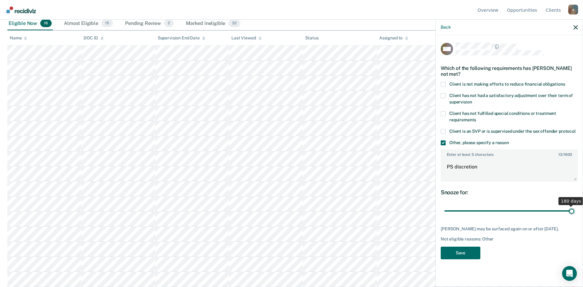
click at [575, 216] on input "range" at bounding box center [510, 210] width 130 height 11
click at [460, 252] on button "Save" at bounding box center [461, 252] width 40 height 13
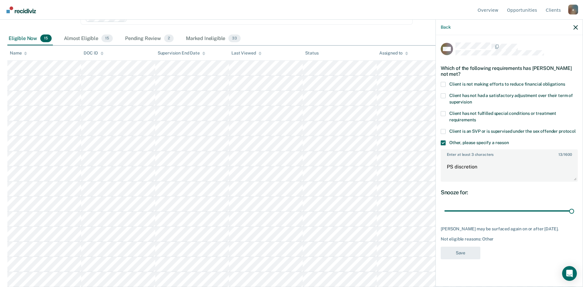
scroll to position [96, 0]
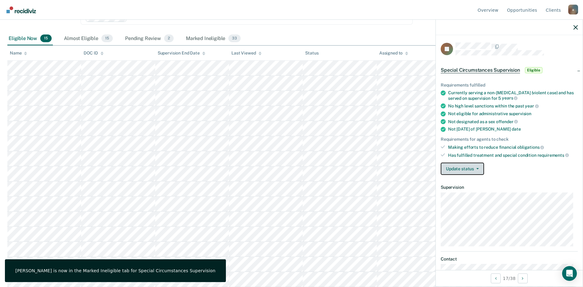
click at [476, 166] on button "Update status" at bounding box center [462, 168] width 43 height 12
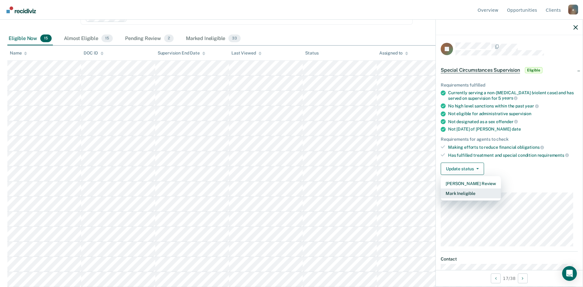
click at [467, 190] on button "Mark Ineligible" at bounding box center [471, 193] width 60 height 10
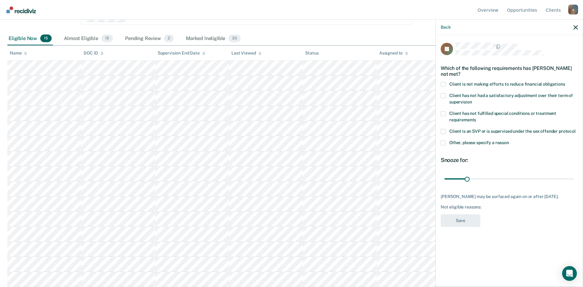
click at [444, 142] on span at bounding box center [443, 142] width 5 height 5
click at [509, 140] on input "Other, please specify a reason" at bounding box center [509, 140] width 0 height 0
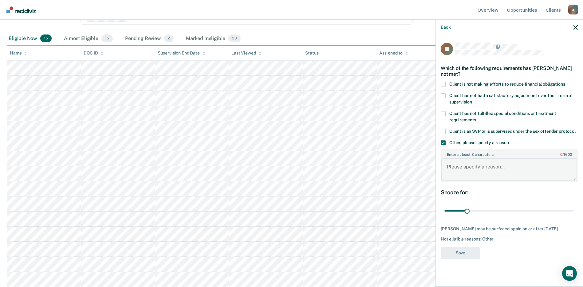
click at [455, 166] on textarea "Enter at least 3 characters 0 / 1600" at bounding box center [510, 169] width 136 height 23
paste textarea "PS discretion"
type textarea "PS discretion"
drag, startPoint x: 468, startPoint y: 210, endPoint x: 607, endPoint y: 221, distance: 139.4
type input "180"
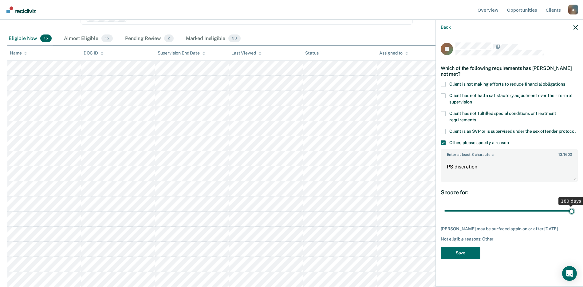
click at [575, 216] on input "range" at bounding box center [510, 210] width 130 height 11
drag, startPoint x: 464, startPoint y: 249, endPoint x: 467, endPoint y: 251, distance: 3.3
click at [464, 250] on button "Save" at bounding box center [461, 252] width 40 height 13
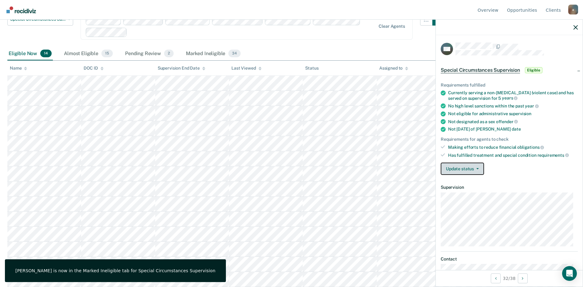
click at [462, 165] on button "Update status" at bounding box center [462, 168] width 43 height 12
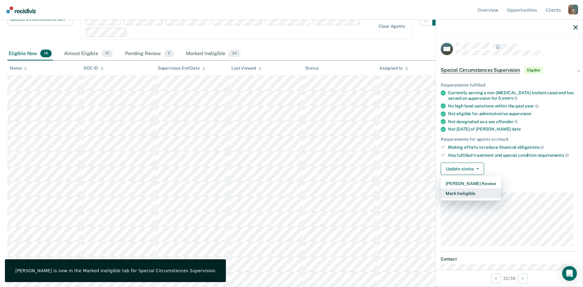
click at [461, 192] on button "Mark Ineligible" at bounding box center [471, 193] width 60 height 10
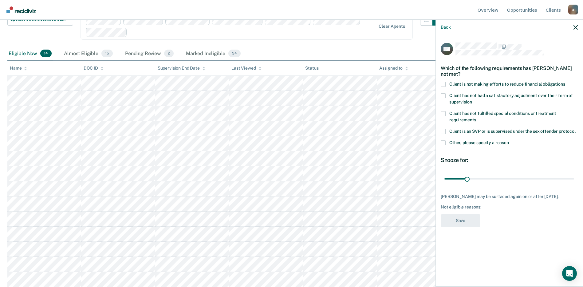
click at [445, 144] on span at bounding box center [443, 142] width 5 height 5
click at [509, 140] on input "Other, please specify a reason" at bounding box center [509, 140] width 0 height 0
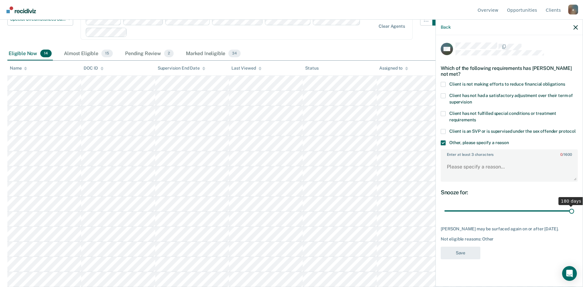
drag, startPoint x: 471, startPoint y: 211, endPoint x: 653, endPoint y: 227, distance: 183.3
type input "180"
click at [575, 216] on input "range" at bounding box center [510, 210] width 130 height 11
drag, startPoint x: 463, startPoint y: 157, endPoint x: 463, endPoint y: 163, distance: 6.5
click at [463, 160] on div "Enter at least 3 characters 0 / 1600" at bounding box center [509, 165] width 137 height 32
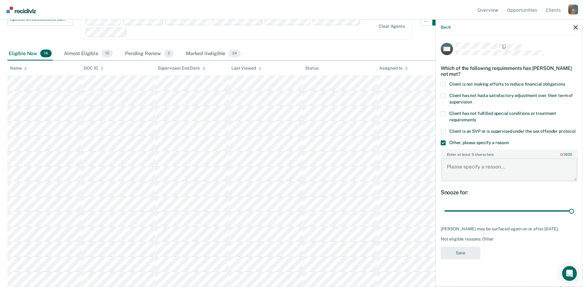
click at [459, 168] on textarea "Enter at least 3 characters 0 / 1600" at bounding box center [510, 169] width 136 height 23
click at [453, 170] on textarea "Enter at least 3 characters 0 / 1600" at bounding box center [510, 169] width 136 height 23
click at [512, 170] on textarea "Enter at least 3 characters 0 / 1600" at bounding box center [510, 169] width 136 height 23
click at [500, 167] on textarea "Enter at least 3 characters 0 / 1600" at bounding box center [510, 169] width 136 height 23
paste textarea "PS discretion"
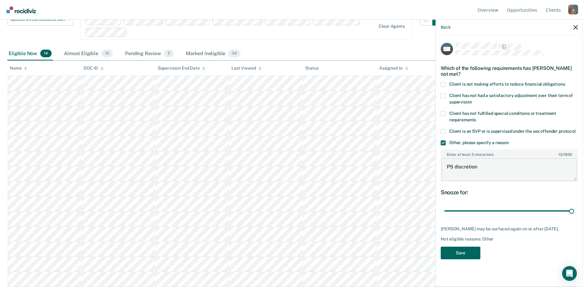
type textarea "PS discretion"
click at [473, 251] on button "Save" at bounding box center [461, 252] width 40 height 13
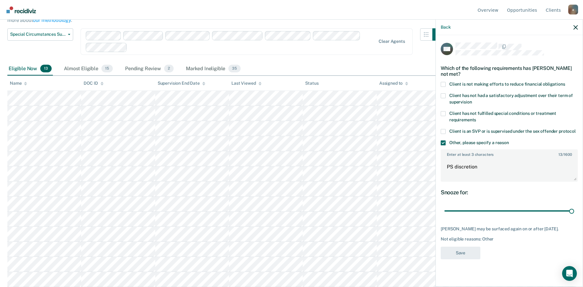
scroll to position [66, 0]
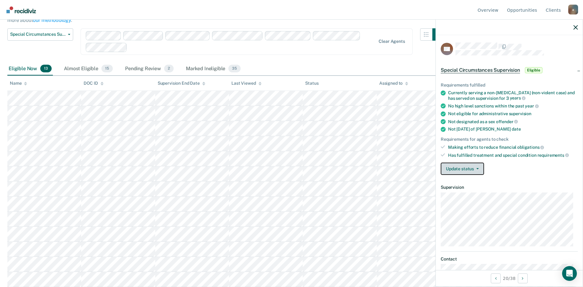
click at [463, 166] on button "Update status" at bounding box center [462, 168] width 43 height 12
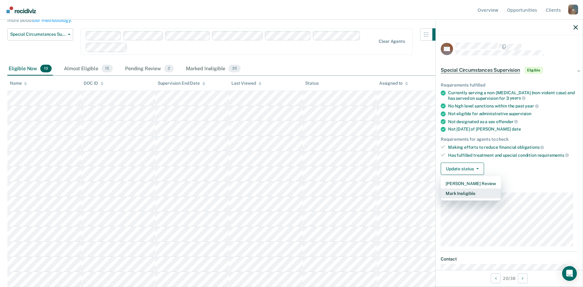
click at [458, 191] on button "Mark Ineligible" at bounding box center [471, 193] width 60 height 10
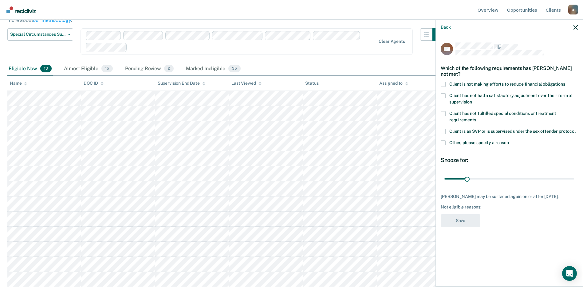
drag, startPoint x: 442, startPoint y: 139, endPoint x: 463, endPoint y: 163, distance: 31.4
click at [444, 141] on div "MT Which of the following requirements has [PERSON_NAME] not met? Client is not…" at bounding box center [509, 136] width 137 height 188
drag, startPoint x: 443, startPoint y: 143, endPoint x: 446, endPoint y: 145, distance: 3.5
click at [446, 145] on label "Other, please specify a reason" at bounding box center [509, 143] width 137 height 6
click at [509, 140] on input "Other, please specify a reason" at bounding box center [509, 140] width 0 height 0
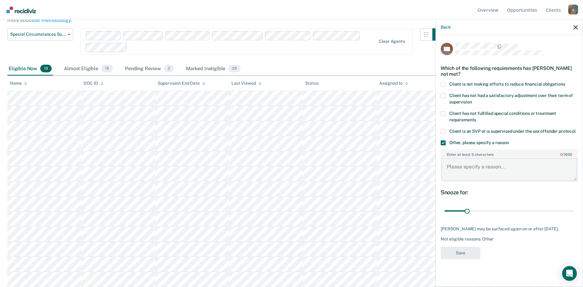
click at [455, 169] on textarea "Enter at least 3 characters 0 / 1600" at bounding box center [510, 169] width 136 height 23
paste textarea "PS discretion"
type textarea "PS discretion"
drag, startPoint x: 467, startPoint y: 211, endPoint x: 616, endPoint y: 202, distance: 149.4
type input "180"
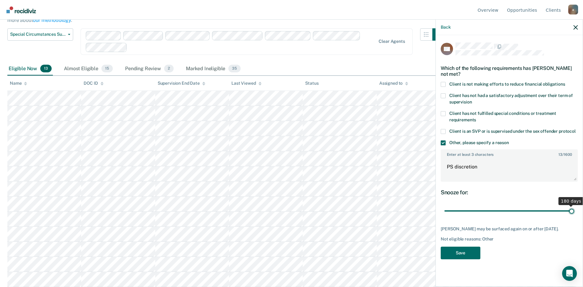
click at [575, 205] on input "range" at bounding box center [510, 210] width 130 height 11
click at [475, 253] on button "Save" at bounding box center [461, 252] width 40 height 13
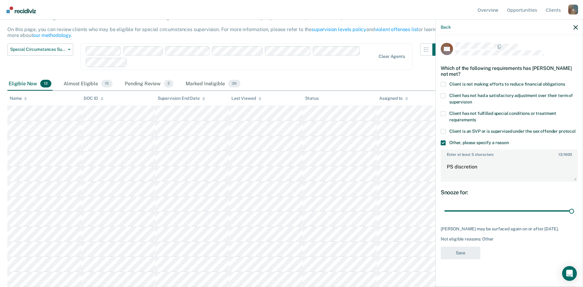
scroll to position [51, 0]
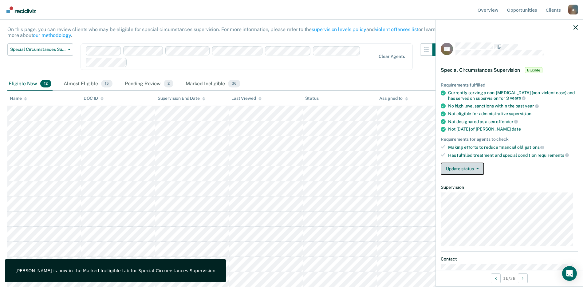
click at [479, 167] on button "Update status" at bounding box center [462, 168] width 43 height 12
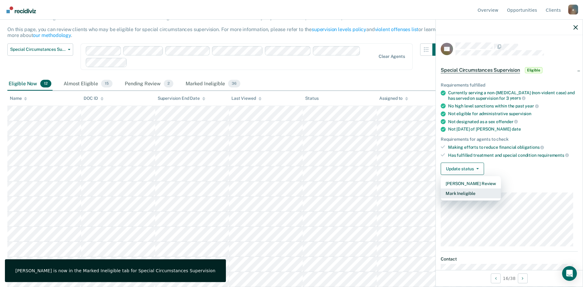
click at [466, 192] on button "Mark Ineligible" at bounding box center [471, 193] width 60 height 10
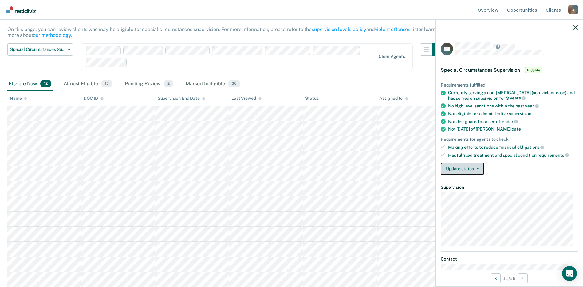
click at [475, 169] on button "Update status" at bounding box center [462, 168] width 43 height 12
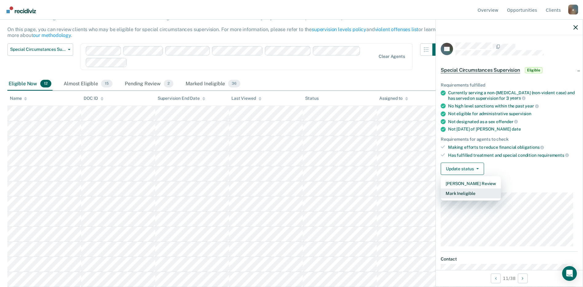
click at [470, 192] on button "Mark Ineligible" at bounding box center [471, 193] width 60 height 10
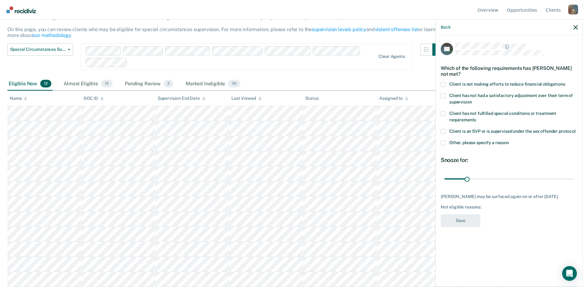
click at [444, 144] on span at bounding box center [443, 142] width 5 height 5
click at [509, 140] on input "Other, please specify a reason" at bounding box center [509, 140] width 0 height 0
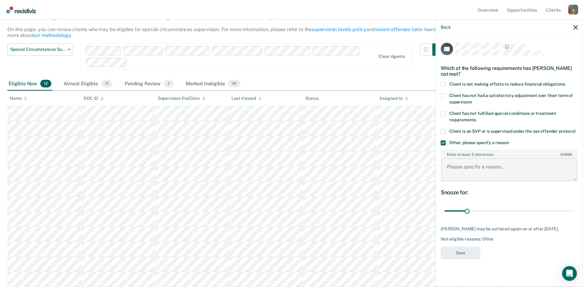
click at [459, 170] on textarea "Enter at least 3 characters 0 / 1600" at bounding box center [510, 169] width 136 height 23
paste textarea "PS discretion"
type textarea "PS discretion"
drag, startPoint x: 467, startPoint y: 209, endPoint x: 612, endPoint y: 224, distance: 146.0
type input "180"
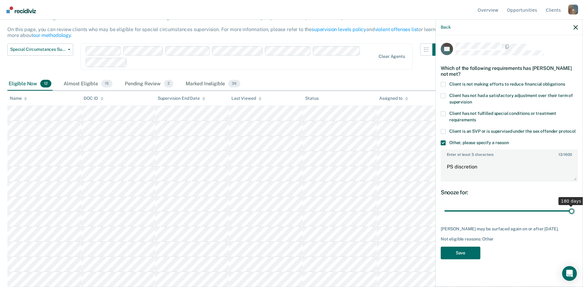
click at [575, 216] on input "range" at bounding box center [510, 210] width 130 height 11
click at [472, 255] on button "Save" at bounding box center [461, 252] width 40 height 13
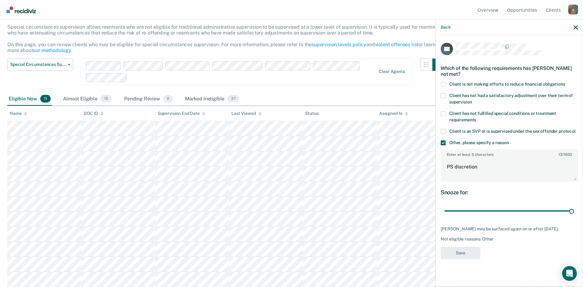
scroll to position [36, 0]
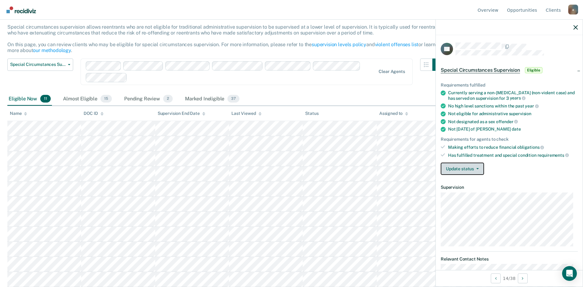
click at [479, 168] on button "Update status" at bounding box center [462, 168] width 43 height 12
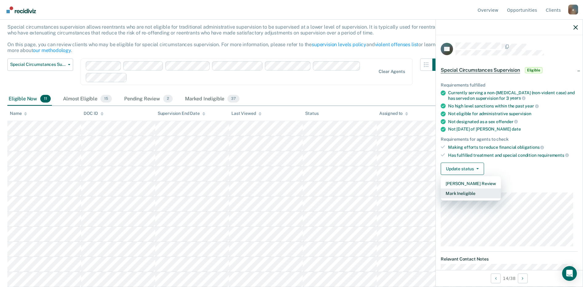
click at [476, 193] on button "Mark Ineligible" at bounding box center [471, 193] width 60 height 10
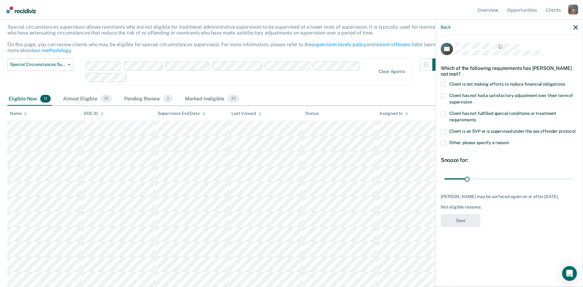
click at [443, 144] on span at bounding box center [443, 142] width 5 height 5
click at [509, 140] on input "Other, please specify a reason" at bounding box center [509, 140] width 0 height 0
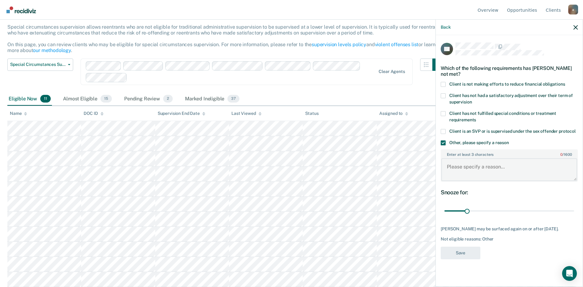
click at [458, 166] on textarea "Enter at least 3 characters 0 / 1600" at bounding box center [510, 169] width 136 height 23
paste textarea "PS discretion"
type textarea "PS discretion"
drag, startPoint x: 468, startPoint y: 209, endPoint x: 587, endPoint y: 207, distance: 119.7
type input "180"
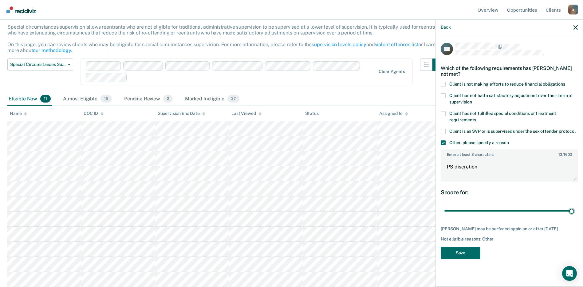
click at [575, 207] on input "range" at bounding box center [510, 210] width 130 height 11
click at [472, 251] on button "Save" at bounding box center [461, 252] width 40 height 13
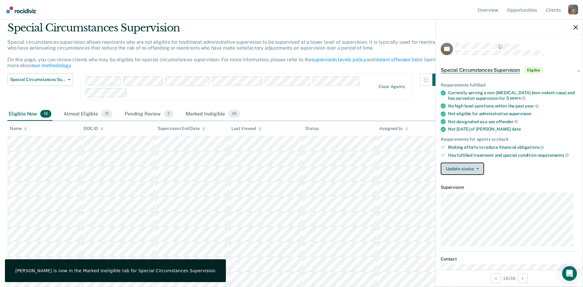
click at [457, 171] on button "Update status" at bounding box center [462, 168] width 43 height 12
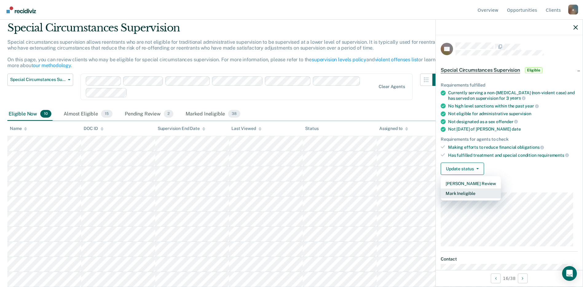
click at [464, 192] on button "Mark Ineligible" at bounding box center [471, 193] width 60 height 10
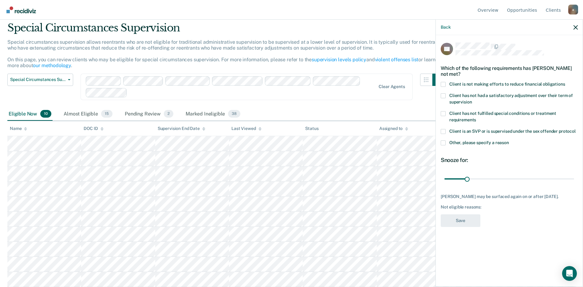
drag, startPoint x: 445, startPoint y: 142, endPoint x: 448, endPoint y: 146, distance: 5.0
click at [445, 142] on span at bounding box center [443, 142] width 5 height 5
click at [509, 140] on input "Other, please specify a reason" at bounding box center [509, 140] width 0 height 0
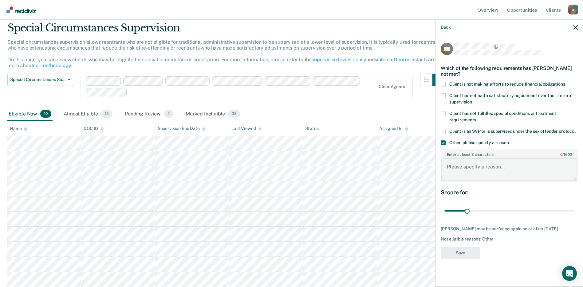
click at [459, 167] on textarea "Enter at least 3 characters 0 / 1600" at bounding box center [510, 169] width 136 height 23
paste textarea "PS discretion"
type textarea "PS discretion"
drag, startPoint x: 469, startPoint y: 212, endPoint x: 643, endPoint y: 234, distance: 175.0
type input "180"
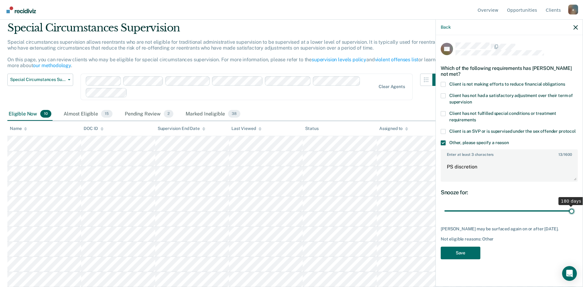
click at [575, 216] on input "range" at bounding box center [510, 210] width 130 height 11
click at [464, 257] on button "Save" at bounding box center [461, 252] width 40 height 13
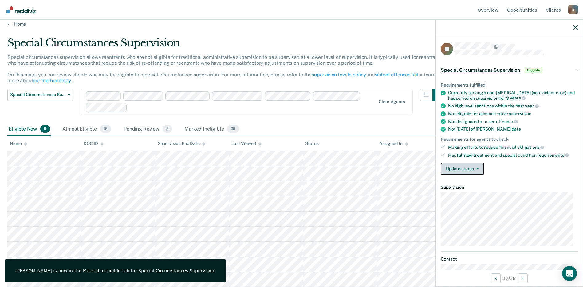
click at [477, 170] on button "Update status" at bounding box center [462, 168] width 43 height 12
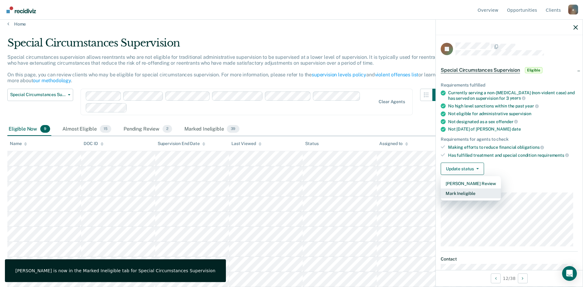
click at [473, 192] on button "Mark Ineligible" at bounding box center [471, 193] width 60 height 10
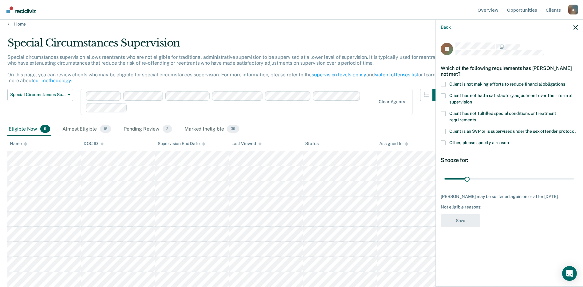
drag, startPoint x: 444, startPoint y: 143, endPoint x: 451, endPoint y: 153, distance: 12.9
click at [445, 147] on div "Other, please specify a reason" at bounding box center [509, 145] width 137 height 11
click at [444, 144] on span at bounding box center [443, 142] width 5 height 5
click at [509, 140] on input "Other, please specify a reason" at bounding box center [509, 140] width 0 height 0
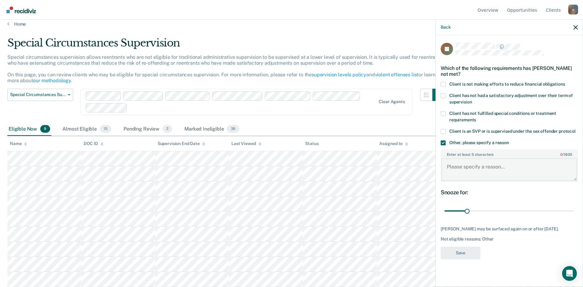
click at [453, 166] on textarea "Enter at least 3 characters 0 / 1600" at bounding box center [510, 169] width 136 height 23
paste textarea "PS discretion"
type textarea "PS discretion"
drag, startPoint x: 467, startPoint y: 211, endPoint x: 590, endPoint y: 213, distance: 122.7
type input "180"
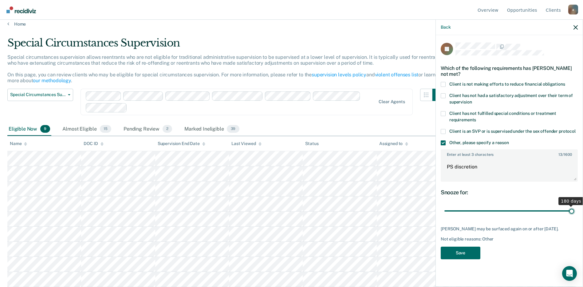
click at [575, 213] on input "range" at bounding box center [510, 210] width 130 height 11
click at [466, 250] on button "Save" at bounding box center [461, 252] width 40 height 13
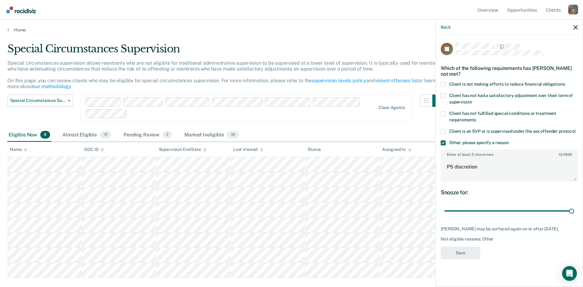
scroll to position [0, 0]
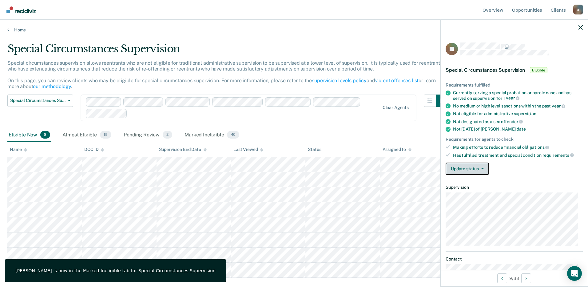
click at [469, 170] on button "Update status" at bounding box center [467, 168] width 43 height 12
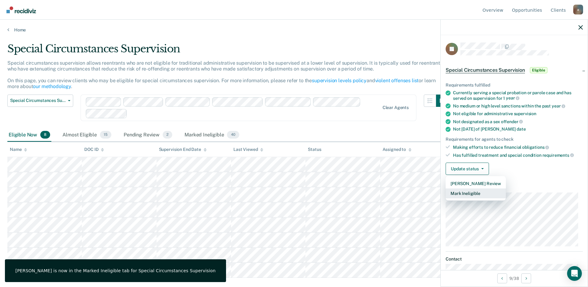
click at [474, 190] on button "Mark Ineligible" at bounding box center [476, 193] width 60 height 10
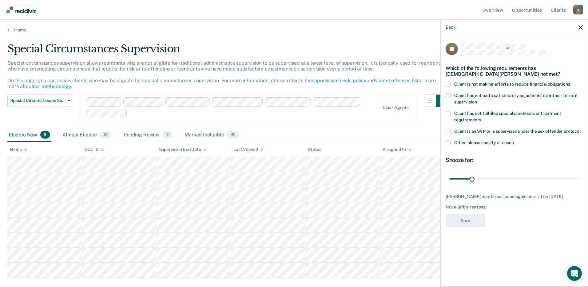
drag, startPoint x: 450, startPoint y: 142, endPoint x: 453, endPoint y: 145, distance: 4.1
click at [453, 145] on label "Other, please specify a reason" at bounding box center [514, 143] width 137 height 6
click at [514, 140] on input "Other, please specify a reason" at bounding box center [514, 140] width 0 height 0
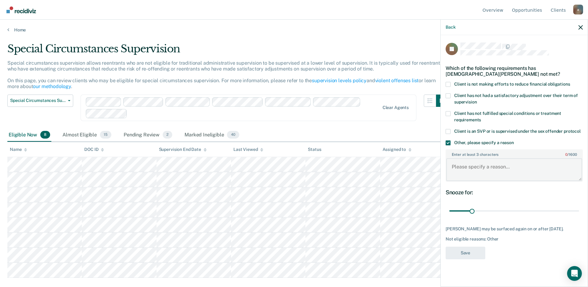
click at [460, 166] on textarea "Enter at least 3 characters 0 / 1600" at bounding box center [514, 169] width 136 height 23
paste textarea "PS discretion"
type textarea "PS discretion"
drag, startPoint x: 472, startPoint y: 207, endPoint x: 612, endPoint y: 211, distance: 140.3
type input "180"
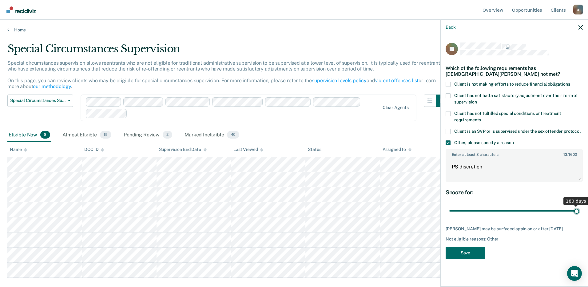
click at [579, 211] on input "range" at bounding box center [514, 210] width 130 height 11
click at [478, 251] on button "Save" at bounding box center [466, 252] width 40 height 13
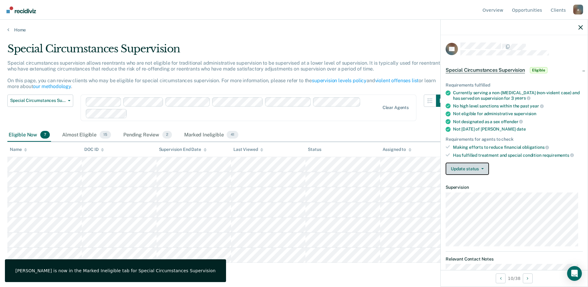
click at [462, 170] on button "Update status" at bounding box center [467, 168] width 43 height 12
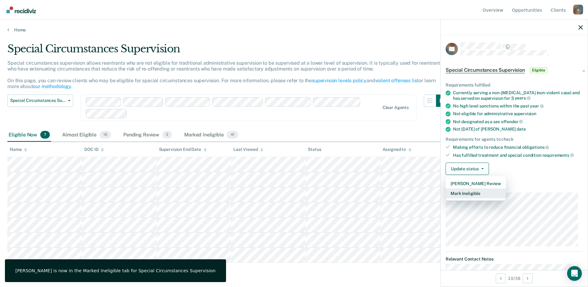
click at [469, 192] on button "Mark Ineligible" at bounding box center [476, 193] width 60 height 10
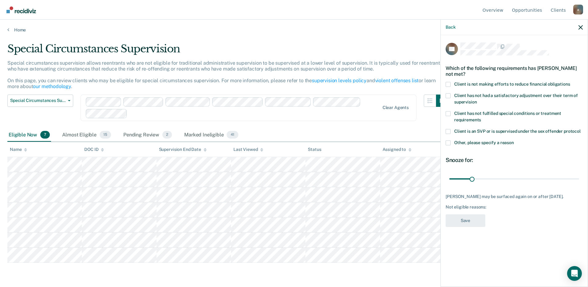
click at [448, 142] on span at bounding box center [448, 142] width 5 height 5
click at [514, 140] on input "Other, please specify a reason" at bounding box center [514, 140] width 0 height 0
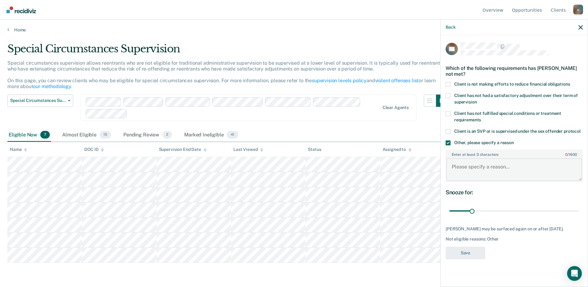
click at [458, 164] on textarea "Enter at least 3 characters 0 / 1600" at bounding box center [514, 169] width 136 height 23
paste textarea "PS discretion"
type textarea "PS discretion"
drag, startPoint x: 472, startPoint y: 209, endPoint x: 646, endPoint y: 209, distance: 173.8
type input "180"
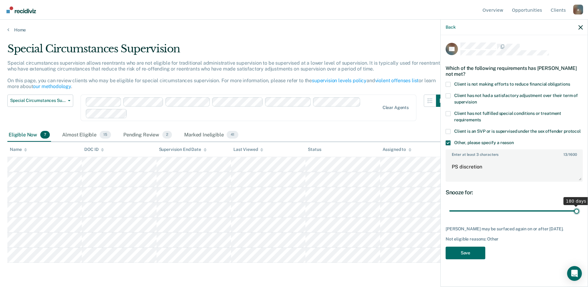
click at [579, 209] on input "range" at bounding box center [514, 210] width 130 height 11
drag, startPoint x: 462, startPoint y: 253, endPoint x: 450, endPoint y: 247, distance: 13.4
click at [462, 253] on button "Save" at bounding box center [466, 252] width 40 height 13
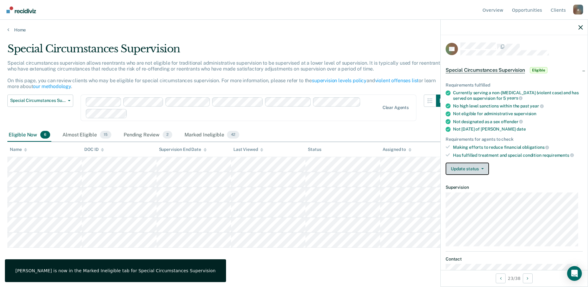
drag, startPoint x: 466, startPoint y: 168, endPoint x: 469, endPoint y: 173, distance: 5.6
click at [466, 168] on button "Update status" at bounding box center [467, 168] width 43 height 12
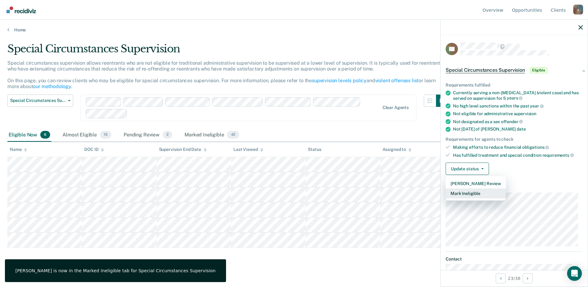
click at [464, 192] on button "Mark Ineligible" at bounding box center [476, 193] width 60 height 10
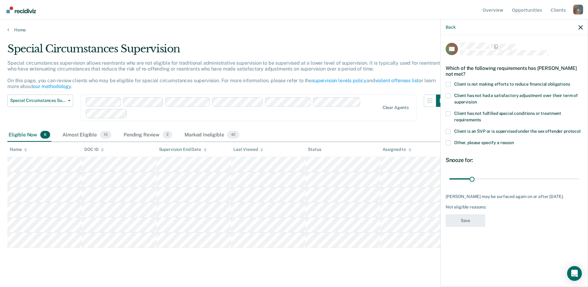
click at [449, 145] on label "Other, please specify a reason" at bounding box center [514, 143] width 137 height 6
click at [514, 140] on input "Other, please specify a reason" at bounding box center [514, 140] width 0 height 0
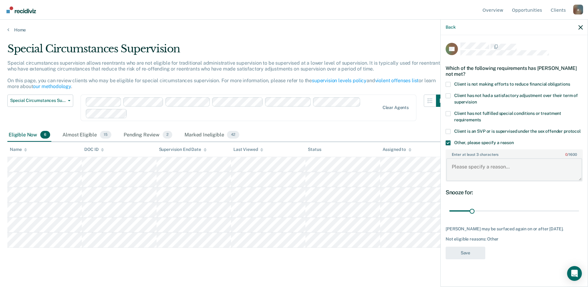
click at [463, 169] on textarea "Enter at least 3 characters 0 / 1600" at bounding box center [514, 169] width 136 height 23
paste textarea "PS discretion"
type textarea "PS discretion"
drag, startPoint x: 472, startPoint y: 210, endPoint x: 595, endPoint y: 207, distance: 123.4
type input "180"
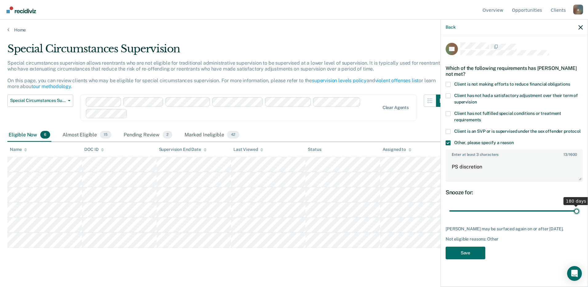
click at [579, 207] on input "range" at bounding box center [514, 210] width 130 height 11
click at [475, 251] on button "Save" at bounding box center [466, 252] width 40 height 13
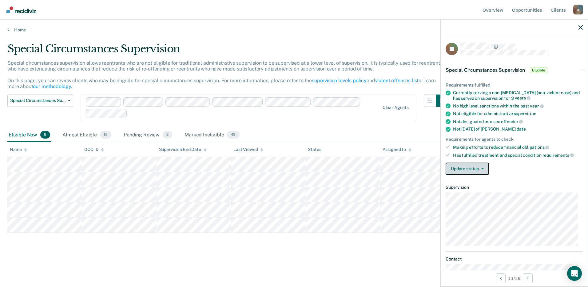
click at [480, 166] on button "Update status" at bounding box center [467, 168] width 43 height 12
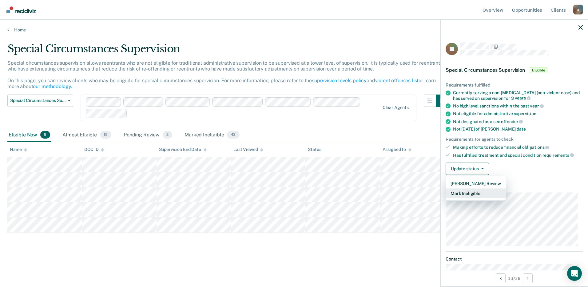
click at [474, 192] on button "Mark Ineligible" at bounding box center [476, 193] width 60 height 10
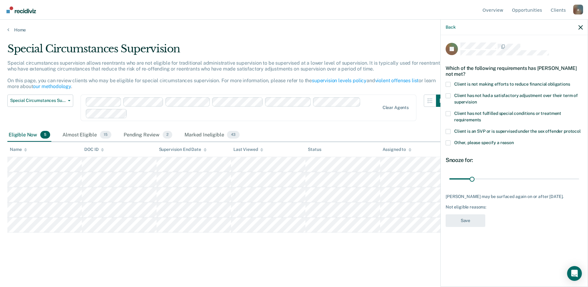
click at [447, 144] on span at bounding box center [448, 142] width 5 height 5
click at [514, 140] on input "Other, please specify a reason" at bounding box center [514, 140] width 0 height 0
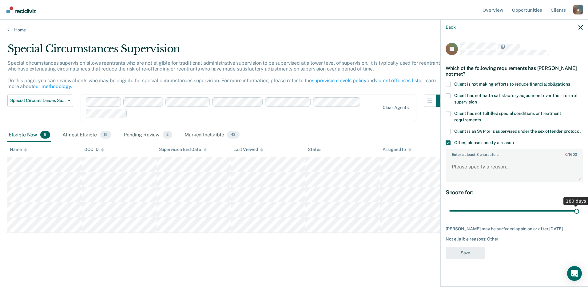
drag, startPoint x: 472, startPoint y: 208, endPoint x: 607, endPoint y: 209, distance: 135.3
type input "180"
click at [579, 209] on input "range" at bounding box center [514, 210] width 130 height 11
click at [456, 165] on textarea "Enter at least 3 characters 0 / 1600" at bounding box center [514, 169] width 136 height 23
paste textarea "PS discretion"
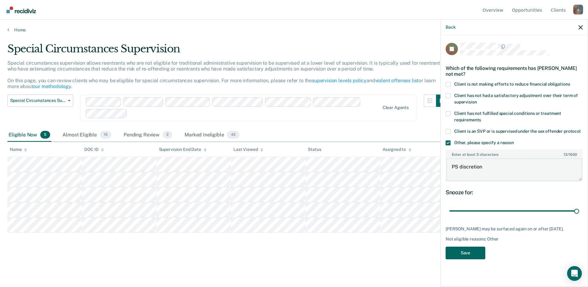
type textarea "PS discretion"
click at [477, 253] on button "Save" at bounding box center [466, 252] width 40 height 13
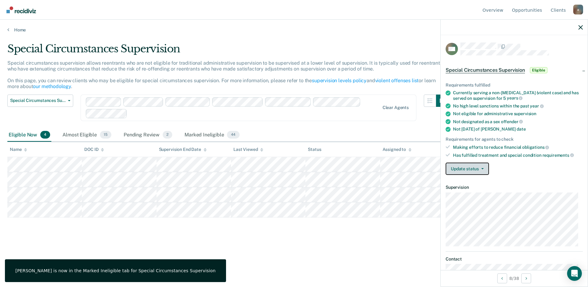
drag, startPoint x: 464, startPoint y: 167, endPoint x: 470, endPoint y: 172, distance: 7.5
click at [464, 168] on button "Update status" at bounding box center [467, 168] width 43 height 12
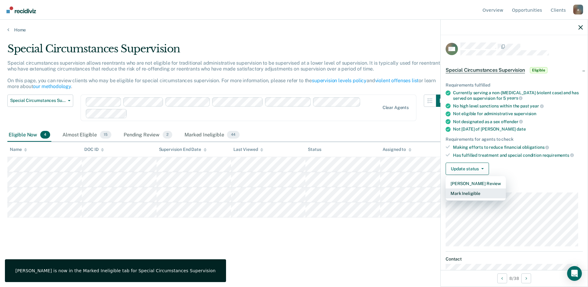
click at [476, 193] on button "Mark Ineligible" at bounding box center [476, 193] width 60 height 10
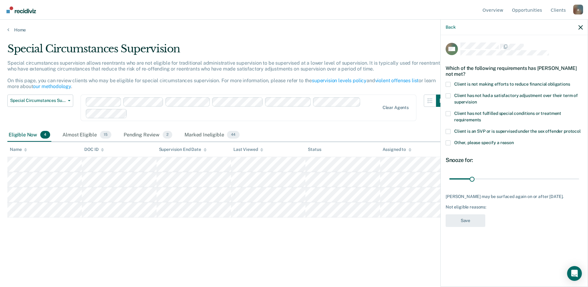
click at [450, 144] on span at bounding box center [448, 142] width 5 height 5
click at [514, 140] on input "Other, please specify a reason" at bounding box center [514, 140] width 0 height 0
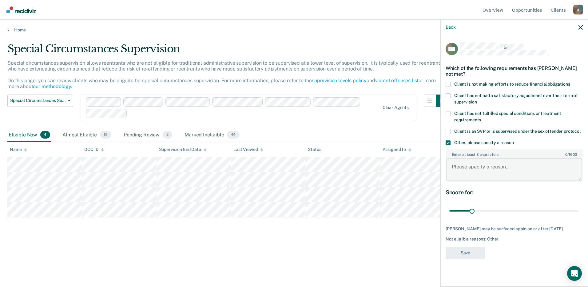
click at [463, 165] on textarea "Enter at least 3 characters 0 / 1600" at bounding box center [514, 169] width 136 height 23
paste textarea "PS discretion"
type textarea "PS discretion"
drag, startPoint x: 473, startPoint y: 209, endPoint x: 659, endPoint y: 197, distance: 186.2
type input "180"
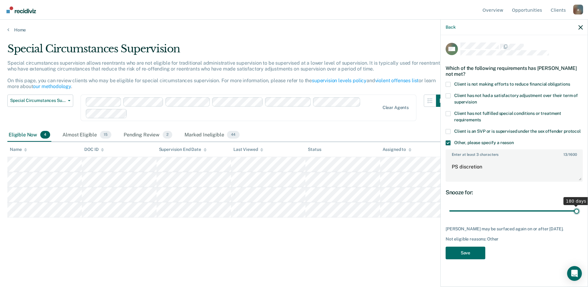
click at [579, 205] on input "range" at bounding box center [514, 210] width 130 height 11
click at [479, 253] on button "Save" at bounding box center [466, 252] width 40 height 13
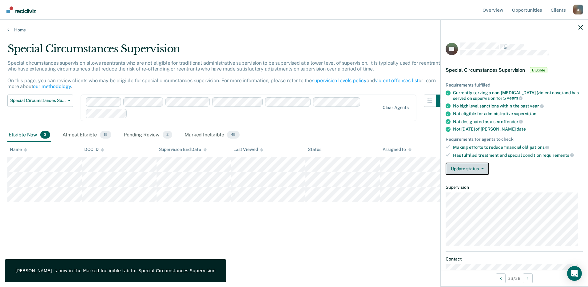
click at [467, 170] on button "Update status" at bounding box center [467, 168] width 43 height 12
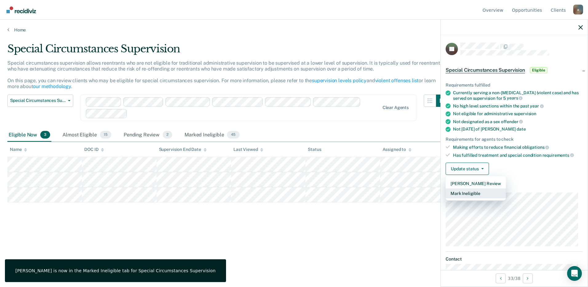
click at [465, 193] on button "Mark Ineligible" at bounding box center [476, 193] width 60 height 10
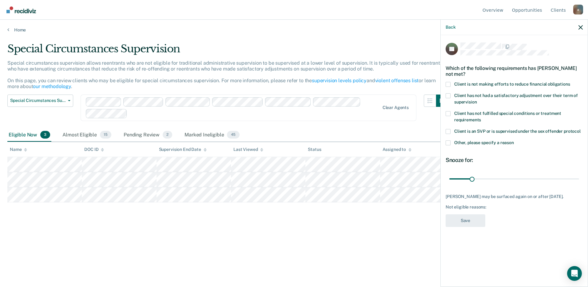
drag, startPoint x: 447, startPoint y: 142, endPoint x: 449, endPoint y: 144, distance: 3.5
click at [447, 142] on span at bounding box center [448, 142] width 5 height 5
click at [514, 140] on input "Other, please specify a reason" at bounding box center [514, 140] width 0 height 0
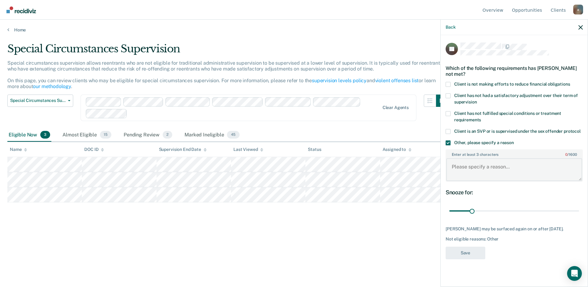
click at [460, 169] on textarea "Enter at least 3 characters 0 / 1600" at bounding box center [514, 169] width 136 height 23
paste textarea "PS discretion"
type textarea "PS discretion"
drag, startPoint x: 472, startPoint y: 209, endPoint x: 647, endPoint y: 204, distance: 175.1
type input "180"
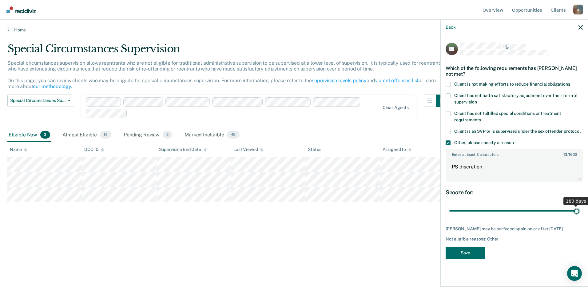
click at [579, 205] on input "range" at bounding box center [514, 210] width 130 height 11
click at [477, 253] on button "Save" at bounding box center [466, 252] width 40 height 13
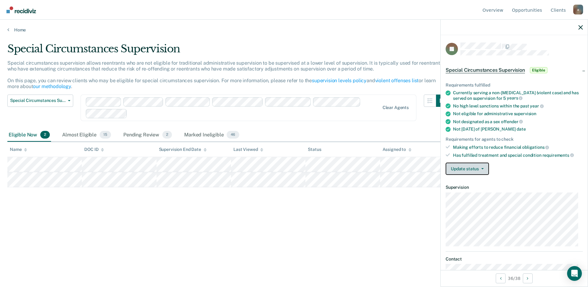
click at [470, 168] on button "Update status" at bounding box center [467, 168] width 43 height 12
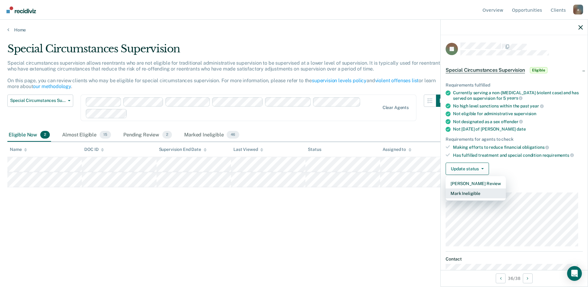
click at [470, 192] on button "Mark Ineligible" at bounding box center [476, 193] width 60 height 10
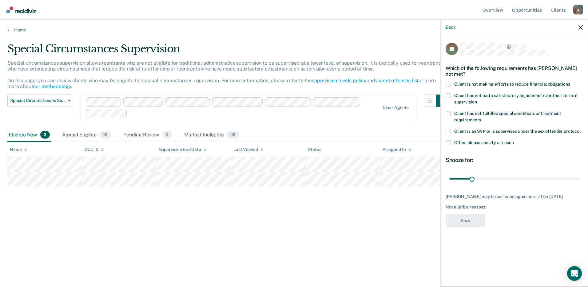
click at [447, 141] on span at bounding box center [448, 142] width 5 height 5
click at [514, 140] on input "Other, please specify a reason" at bounding box center [514, 140] width 0 height 0
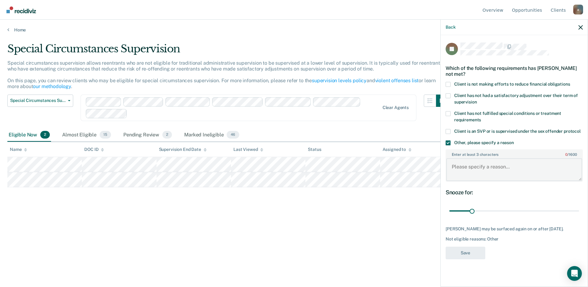
click at [452, 167] on textarea "Enter at least 3 characters 0 / 1600" at bounding box center [514, 169] width 136 height 23
paste textarea "PS discretion"
type textarea "PS discretion"
drag, startPoint x: 472, startPoint y: 211, endPoint x: 646, endPoint y: 228, distance: 174.0
type input "180"
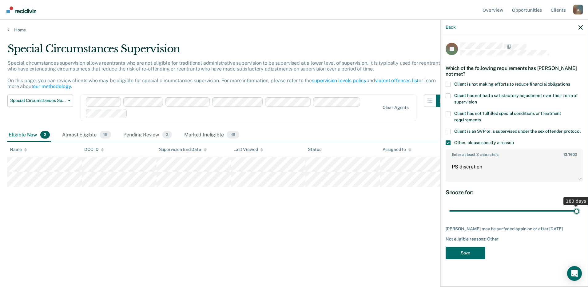
click at [579, 216] on input "range" at bounding box center [514, 210] width 130 height 11
click at [475, 256] on button "Save" at bounding box center [466, 252] width 40 height 13
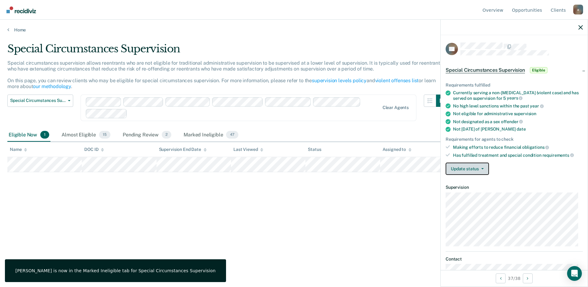
click at [461, 166] on button "Update status" at bounding box center [467, 168] width 43 height 12
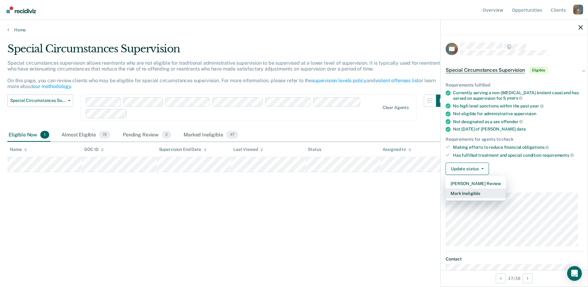
click at [465, 193] on button "Mark Ineligible" at bounding box center [476, 193] width 60 height 10
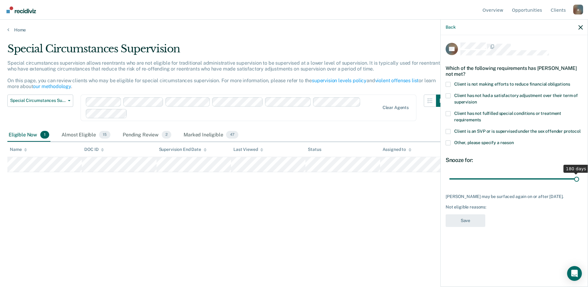
drag, startPoint x: 472, startPoint y: 172, endPoint x: 638, endPoint y: 167, distance: 165.8
type input "180"
click at [579, 173] on input "range" at bounding box center [514, 178] width 130 height 11
click at [448, 140] on span at bounding box center [448, 142] width 5 height 5
click at [514, 140] on input "Other, please specify a reason" at bounding box center [514, 140] width 0 height 0
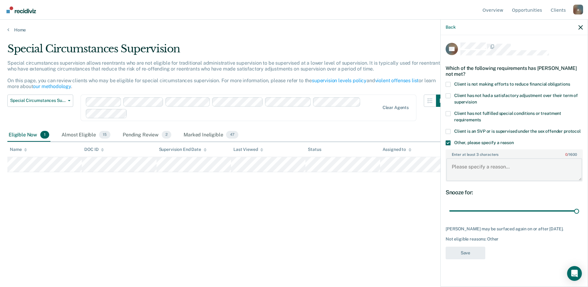
click at [450, 161] on textarea "Enter at least 3 characters 0 / 1600" at bounding box center [514, 169] width 136 height 23
paste textarea "PS discretion"
type textarea "PS discretion"
click at [476, 247] on button "Save" at bounding box center [466, 252] width 40 height 13
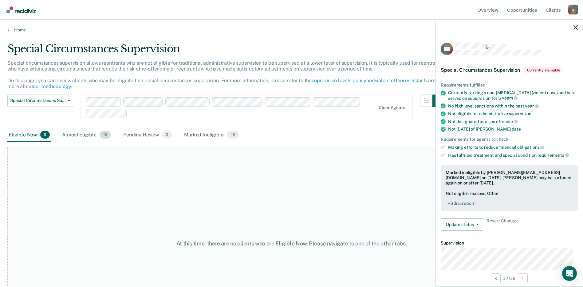
click at [104, 136] on span "15" at bounding box center [105, 135] width 11 height 8
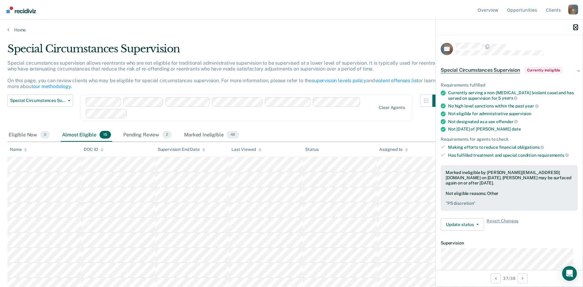
click at [577, 28] on icon "button" at bounding box center [576, 27] width 4 height 4
